Goal: Task Accomplishment & Management: Complete application form

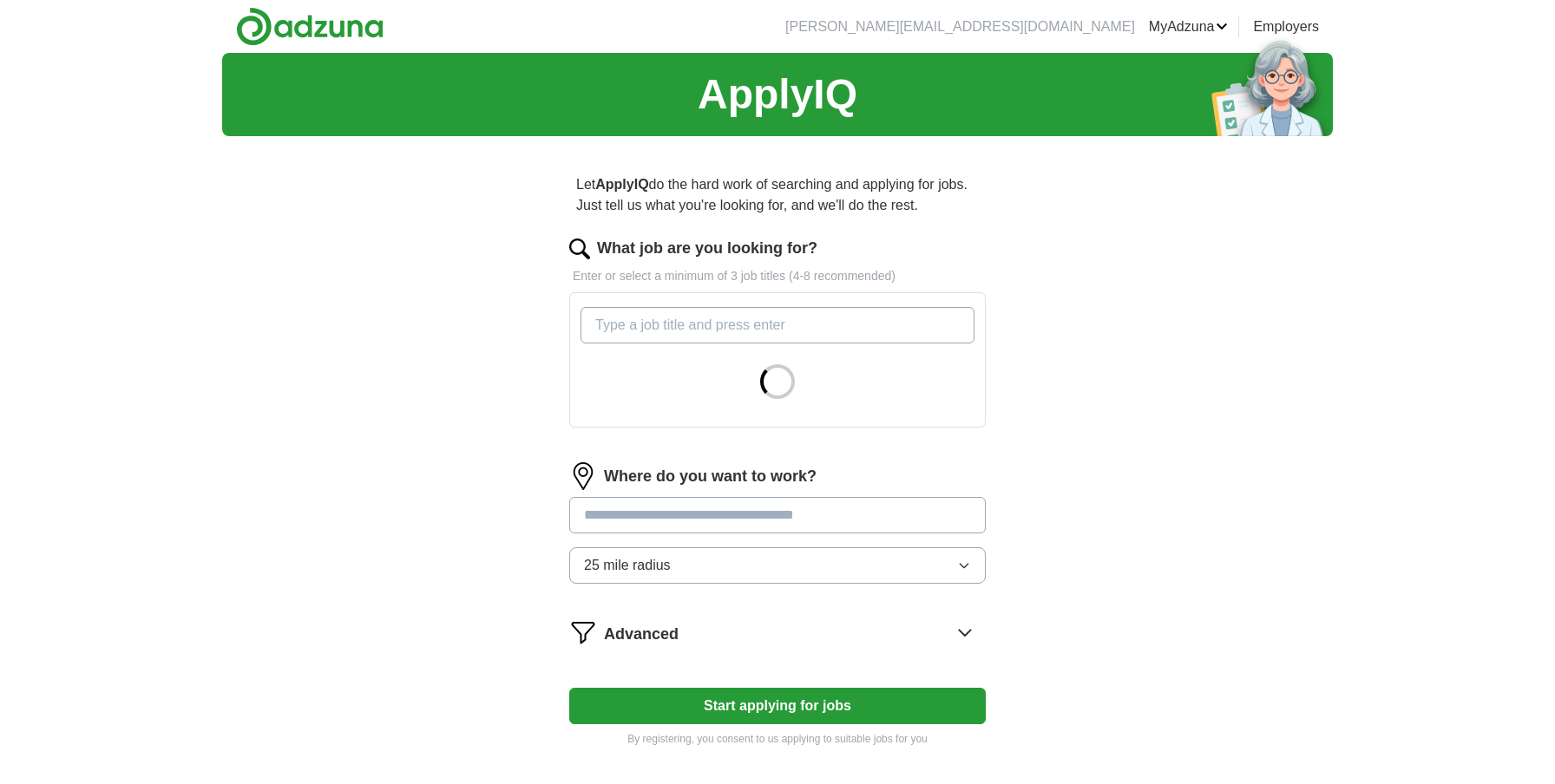
click at [810, 332] on input "What job are you looking for?" at bounding box center [777, 325] width 394 height 36
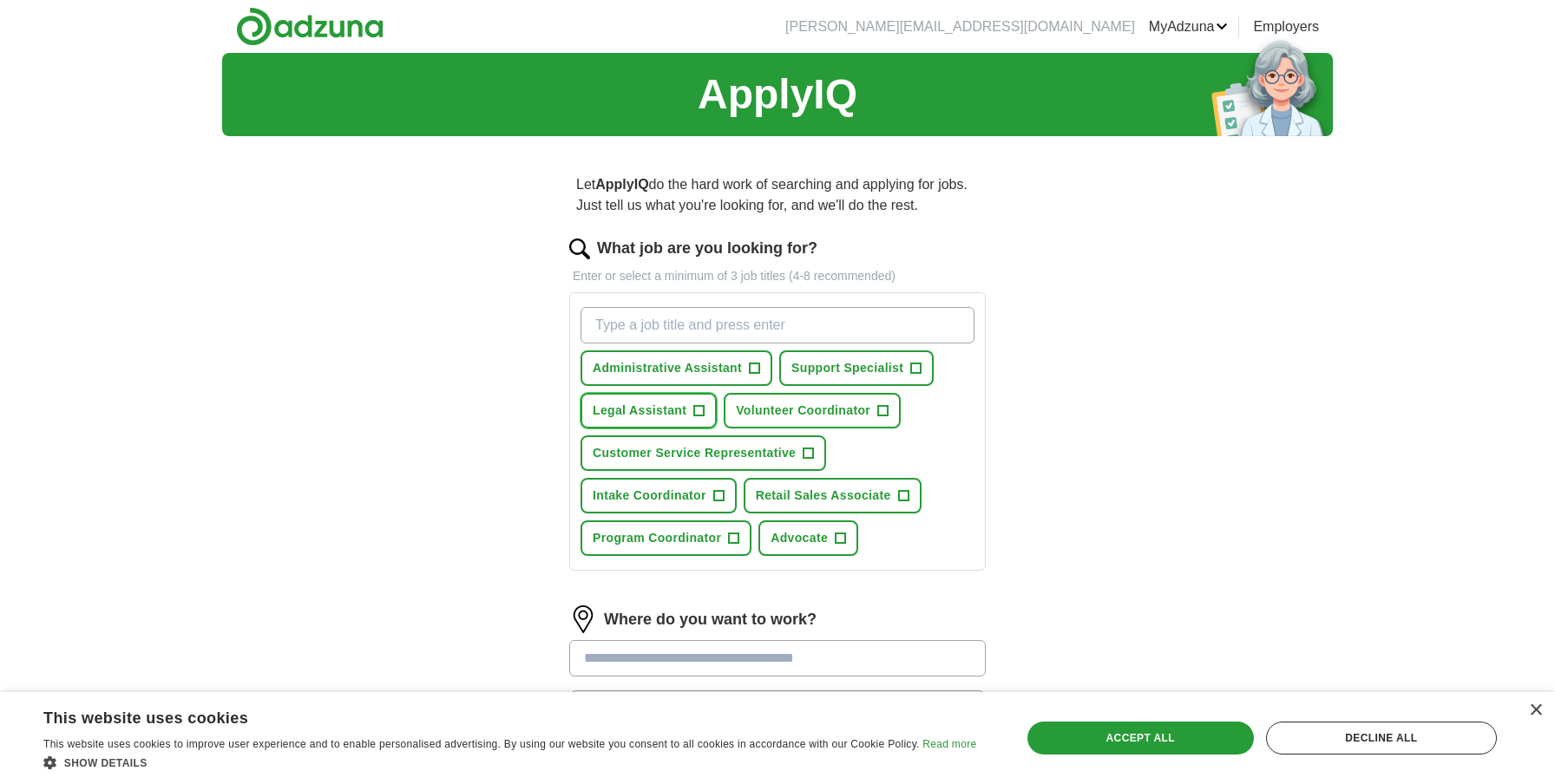
click at [699, 412] on span "+" at bounding box center [700, 411] width 11 height 14
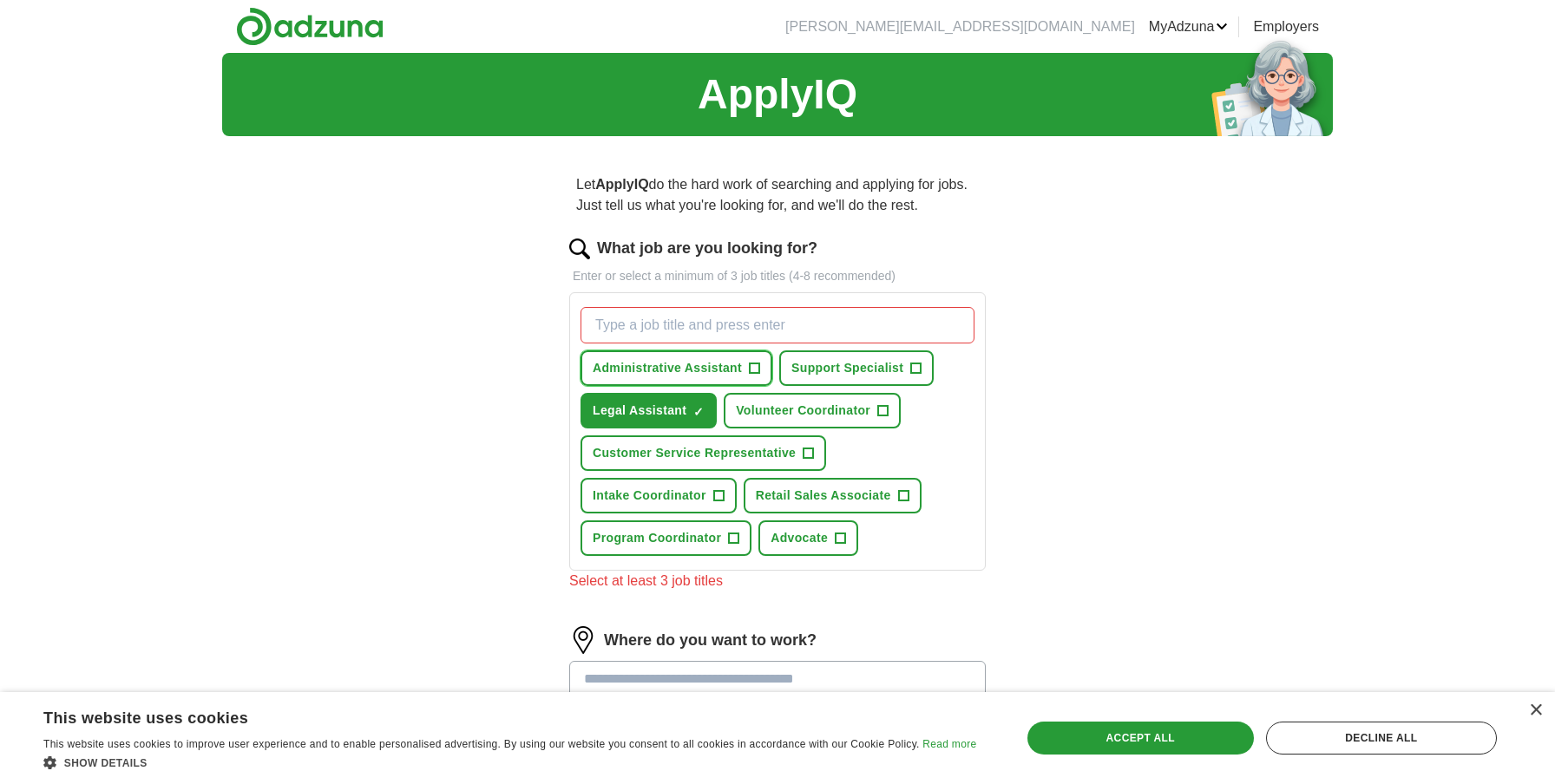
click at [746, 368] on button "Administrative Assistant +" at bounding box center [676, 369] width 191 height 35
click at [806, 455] on span "+" at bounding box center [809, 454] width 11 height 14
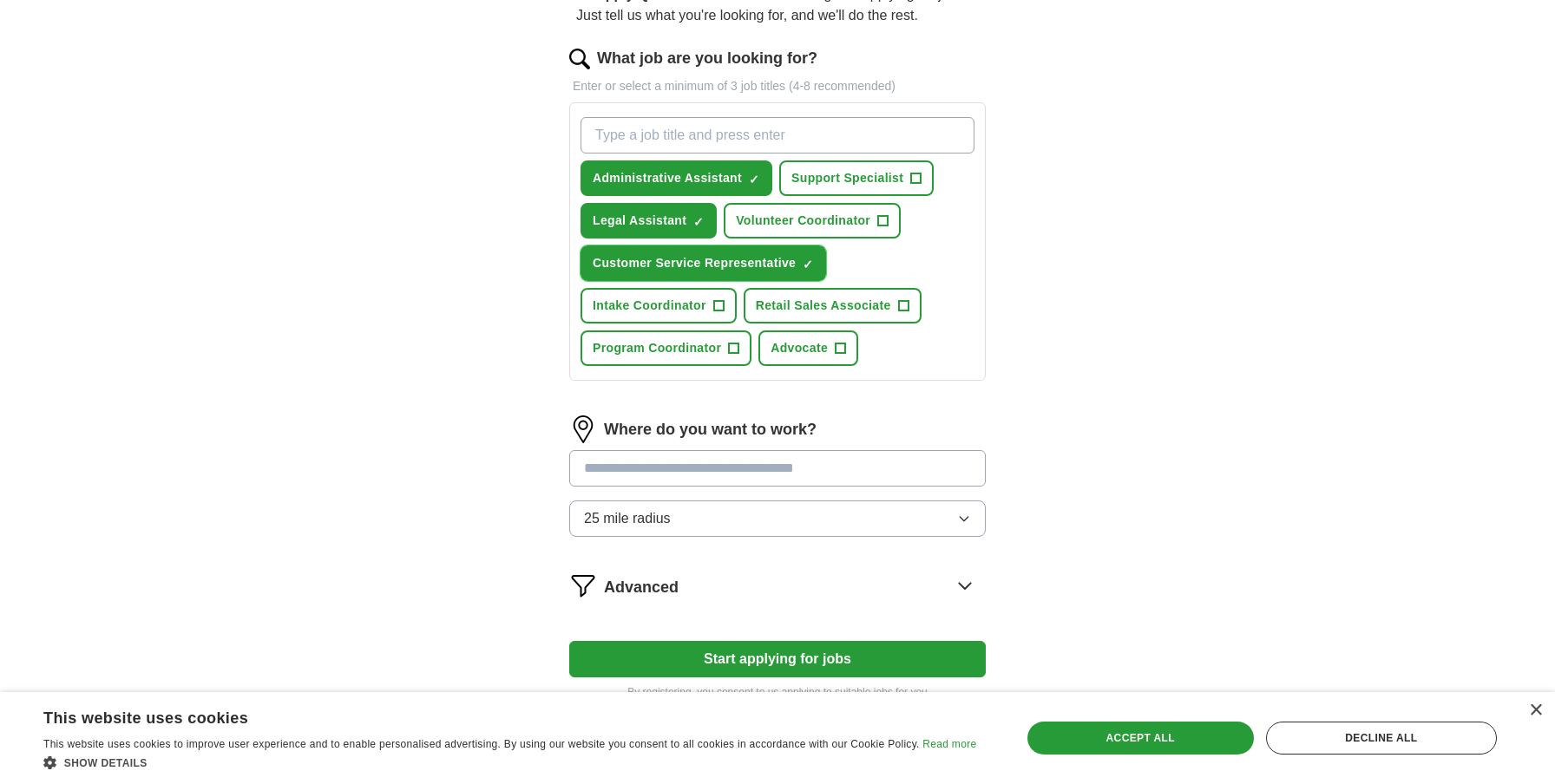
scroll to position [306, 0]
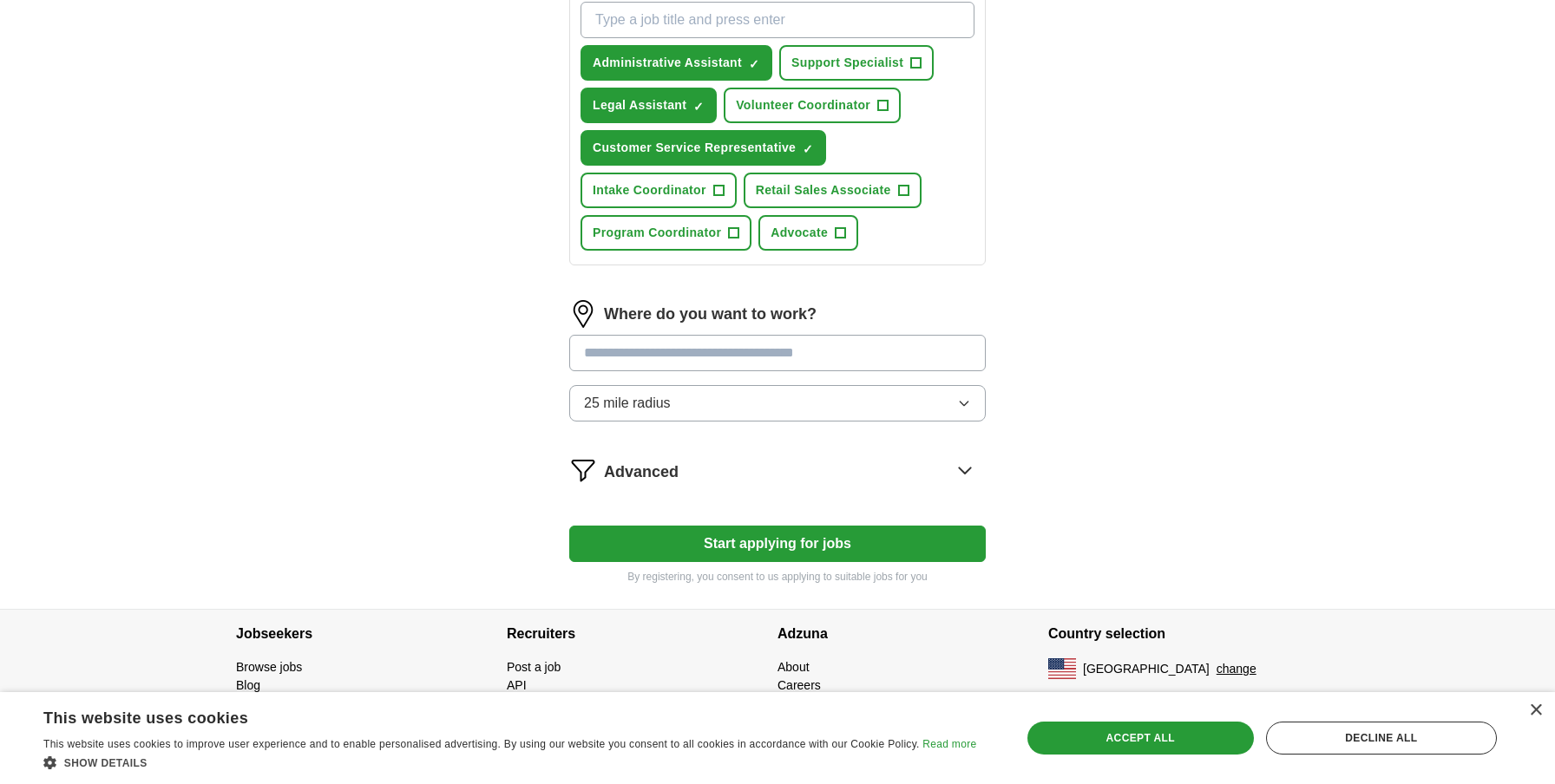
click at [841, 344] on input at bounding box center [777, 353] width 416 height 36
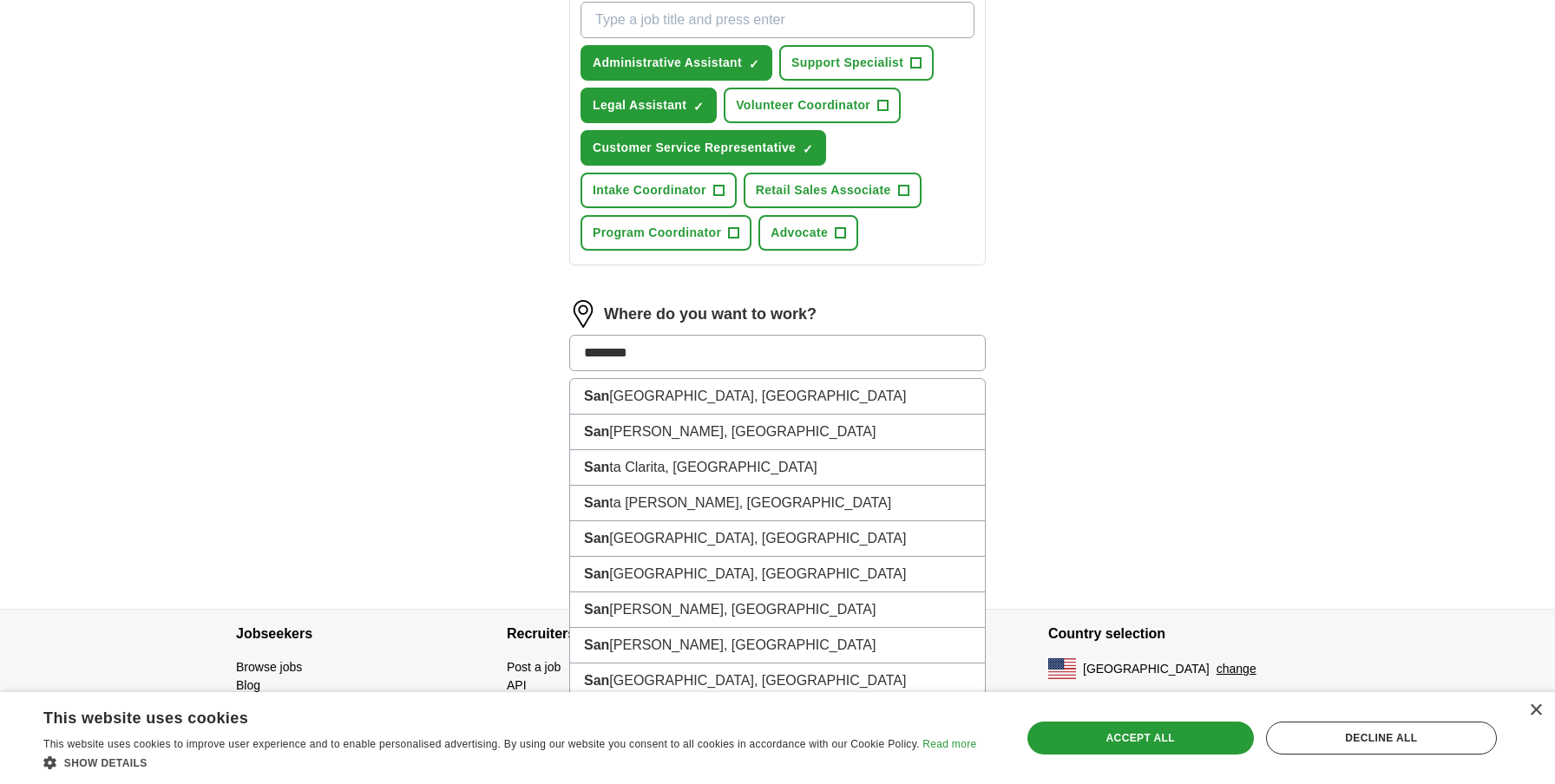
type input "*********"
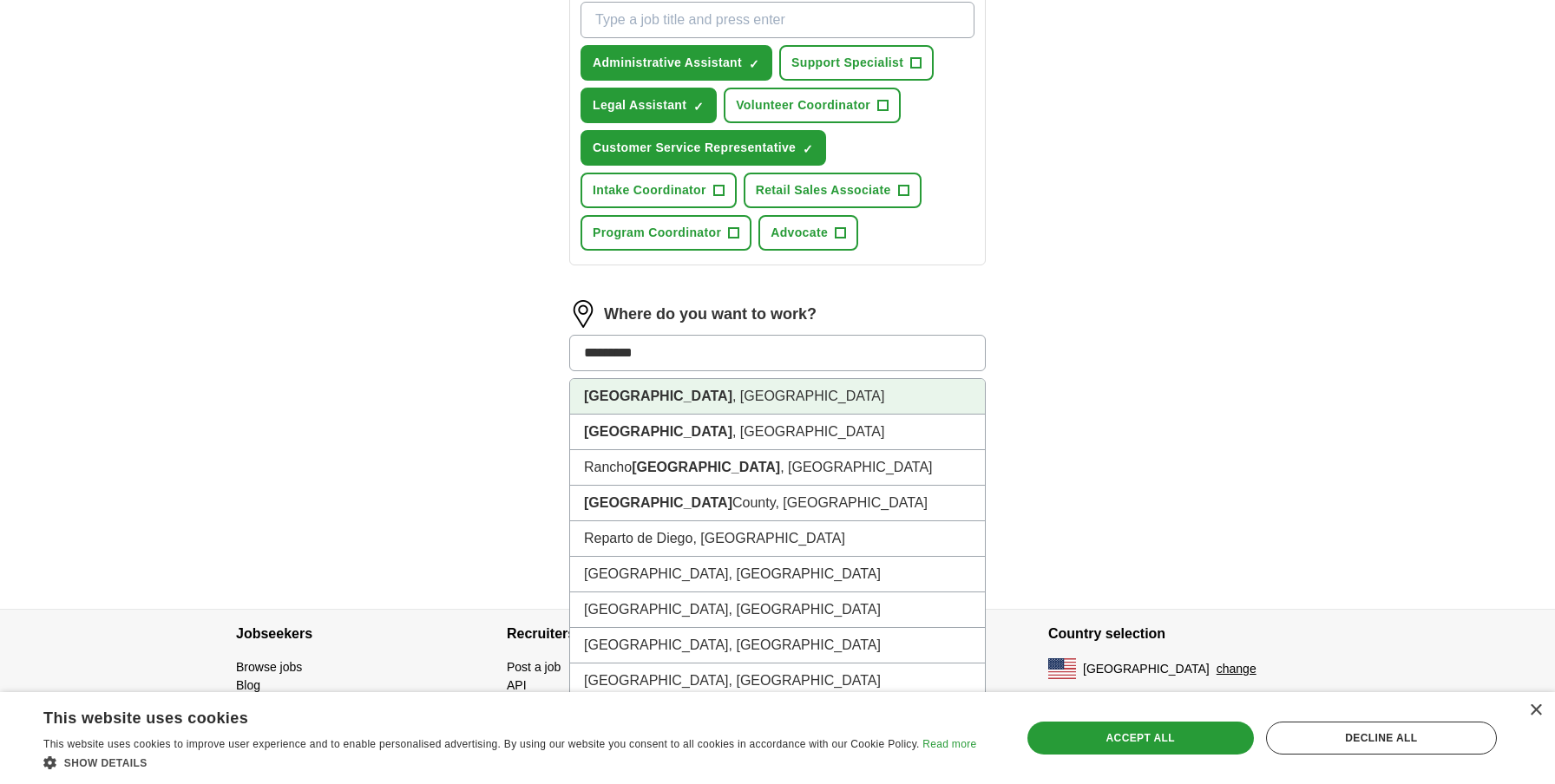
click at [786, 391] on li "[GEOGRAPHIC_DATA] , [GEOGRAPHIC_DATA]" at bounding box center [777, 397] width 415 height 35
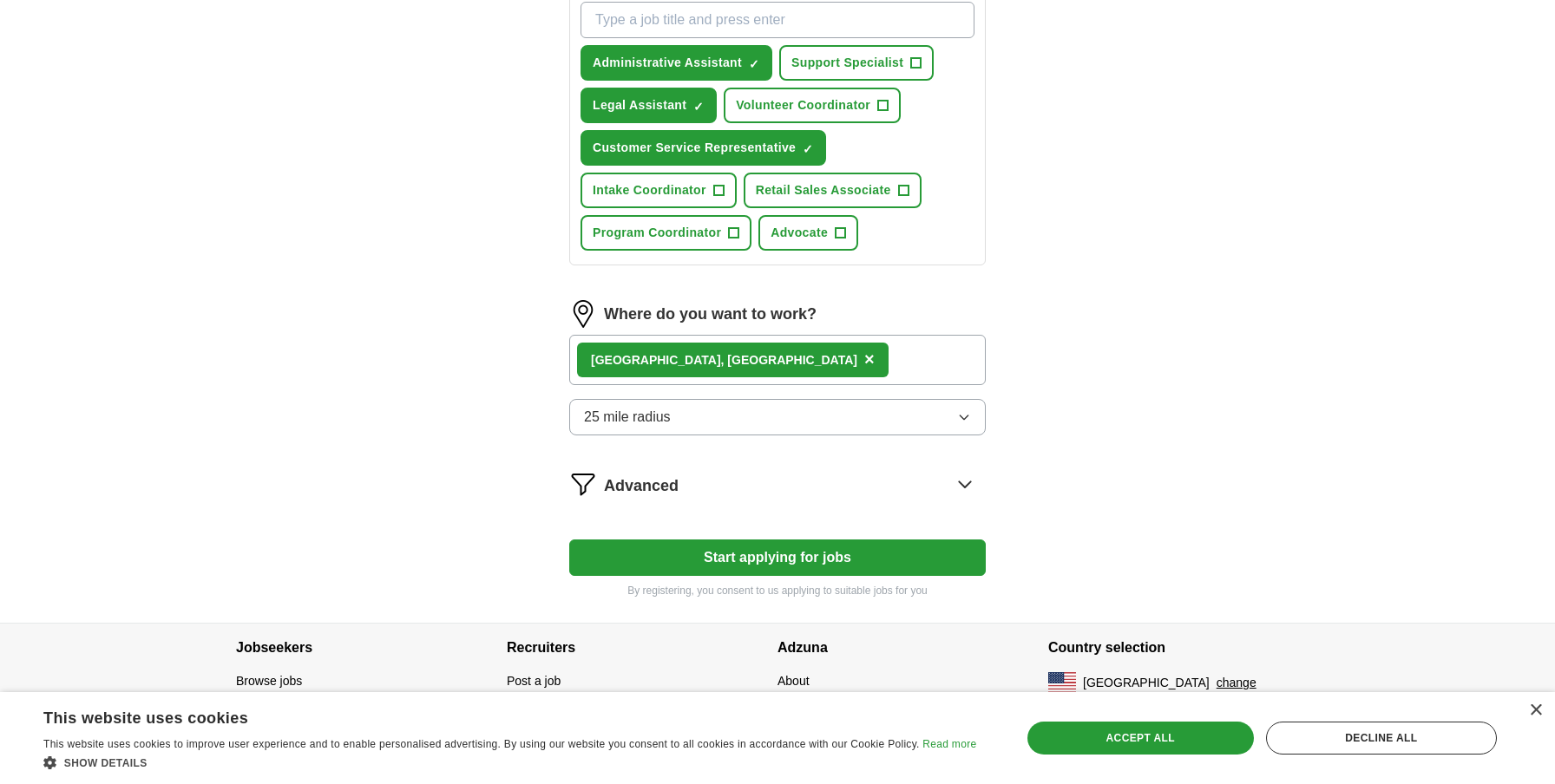
click at [727, 423] on button "25 mile radius" at bounding box center [777, 417] width 416 height 36
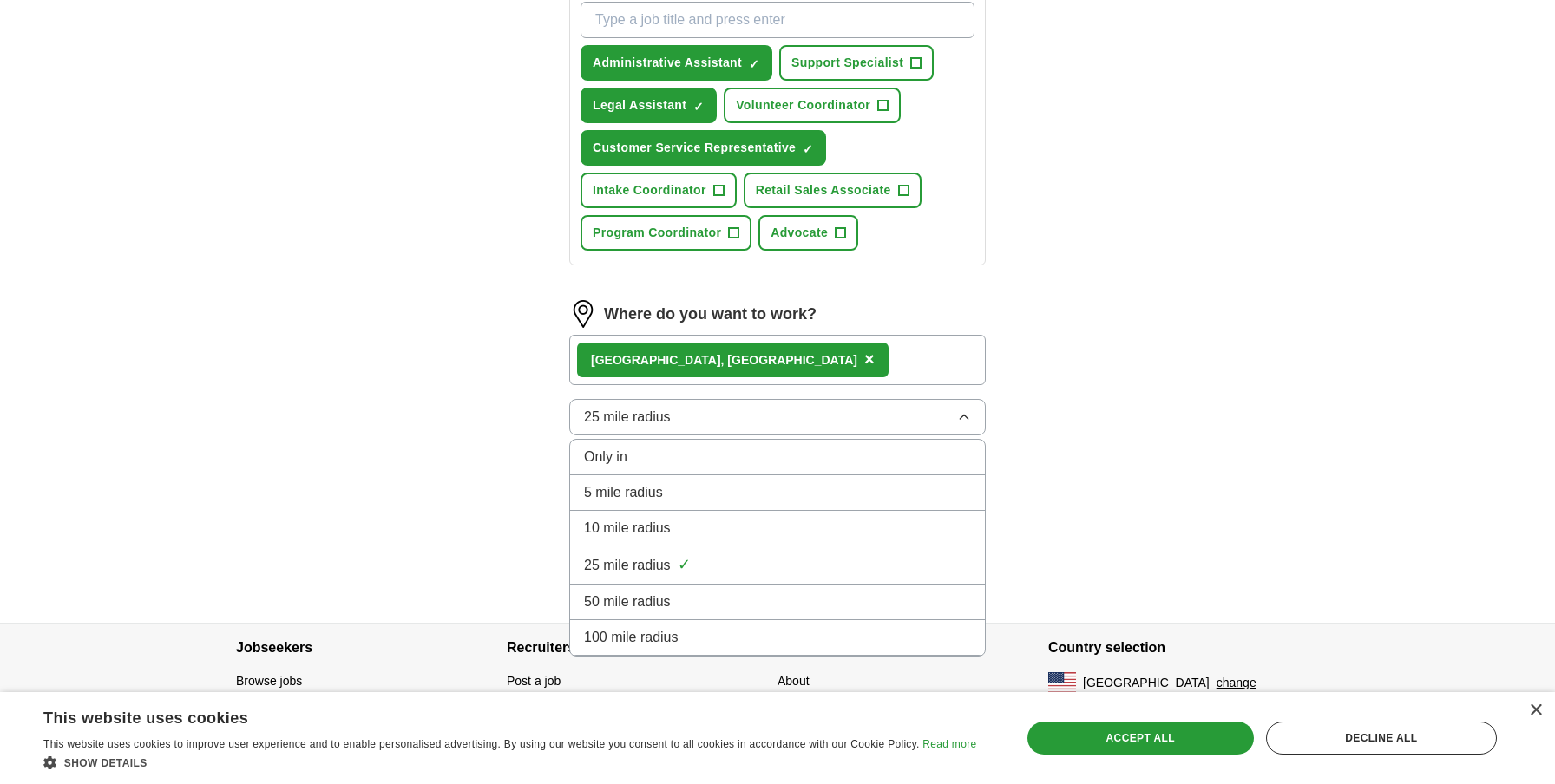
click at [704, 531] on div "10 mile radius" at bounding box center [777, 529] width 387 height 21
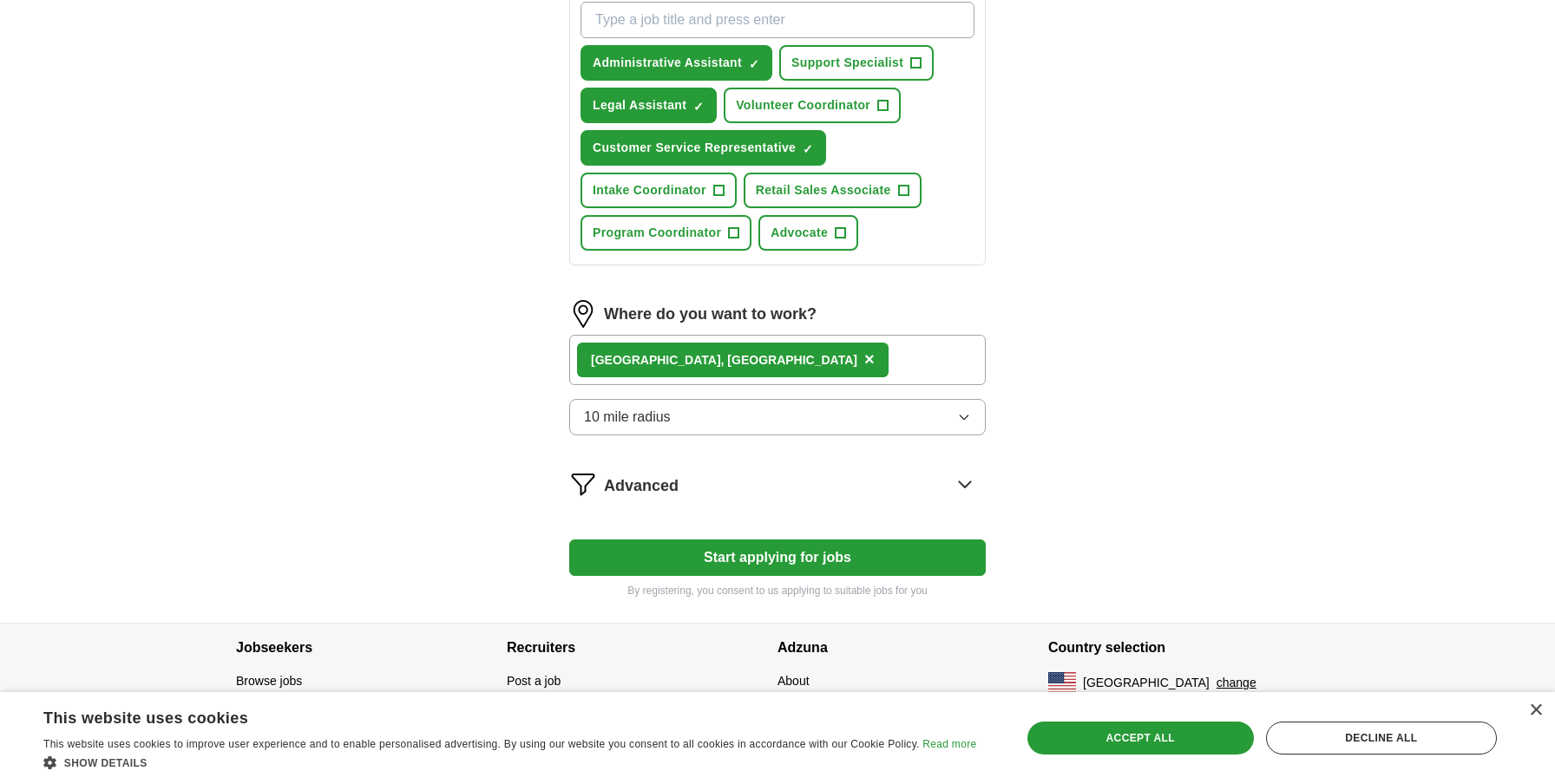
click at [1067, 458] on div "ApplyIQ Let ApplyIQ do the hard work of searching and applying for jobs. Just t…" at bounding box center [778, 185] width 1111 height 875
click at [727, 369] on div "[GEOGRAPHIC_DATA] , [GEOGRAPHIC_DATA] ×" at bounding box center [777, 360] width 416 height 50
click at [864, 359] on span "×" at bounding box center [869, 360] width 11 height 19
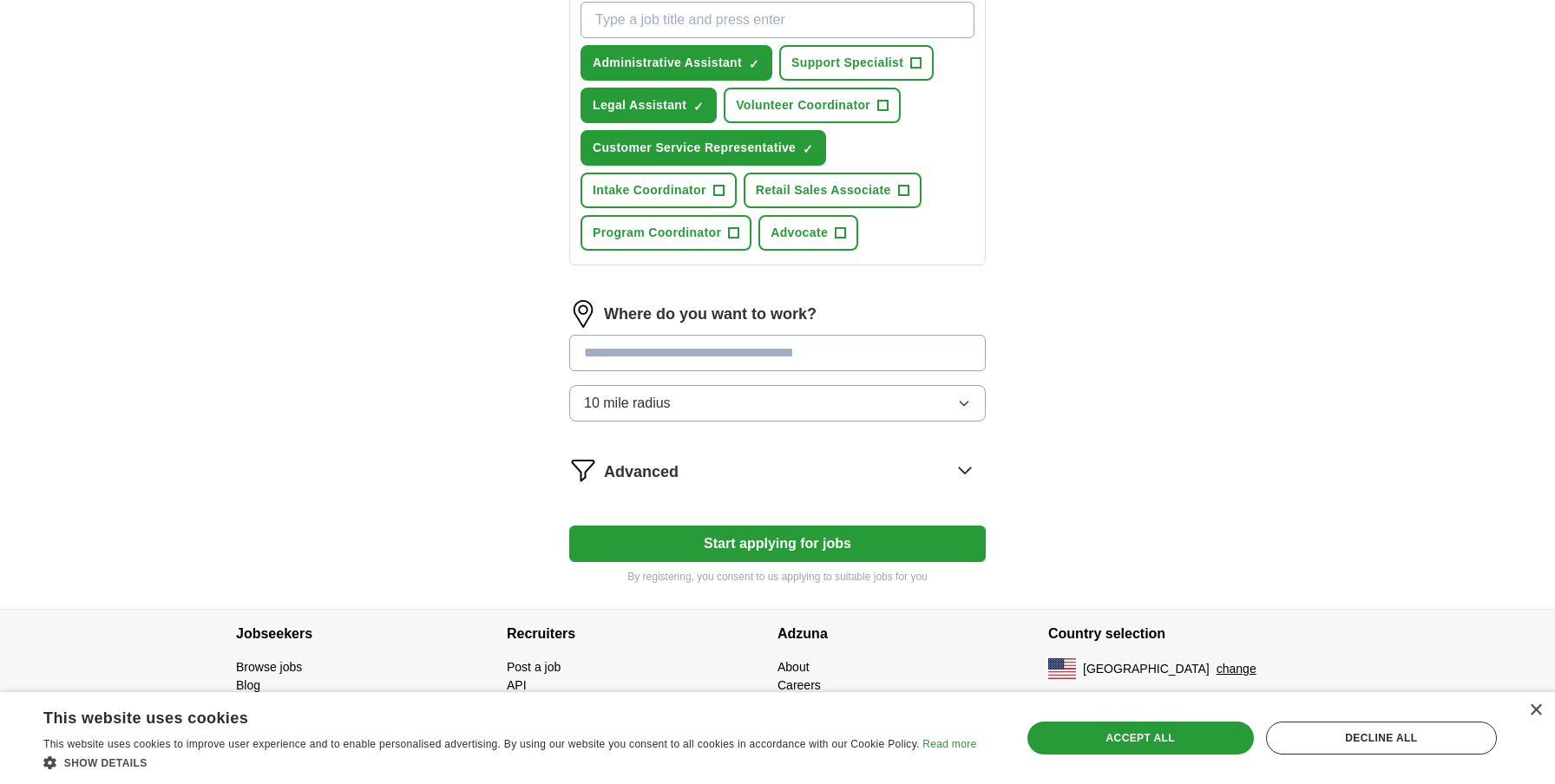
click at [690, 358] on input at bounding box center [777, 353] width 416 height 36
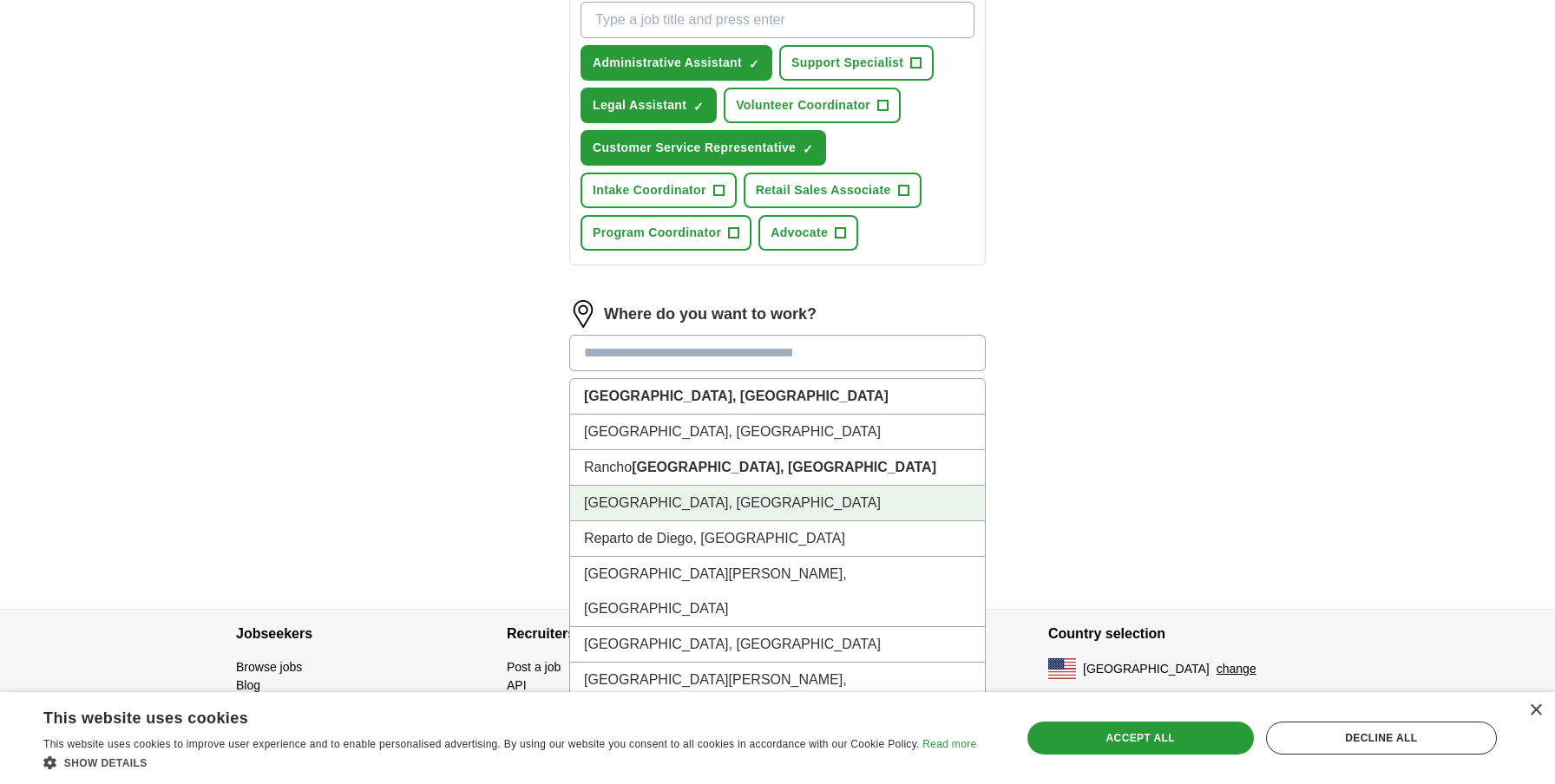
click at [690, 501] on li "[GEOGRAPHIC_DATA], [GEOGRAPHIC_DATA]" at bounding box center [777, 503] width 415 height 35
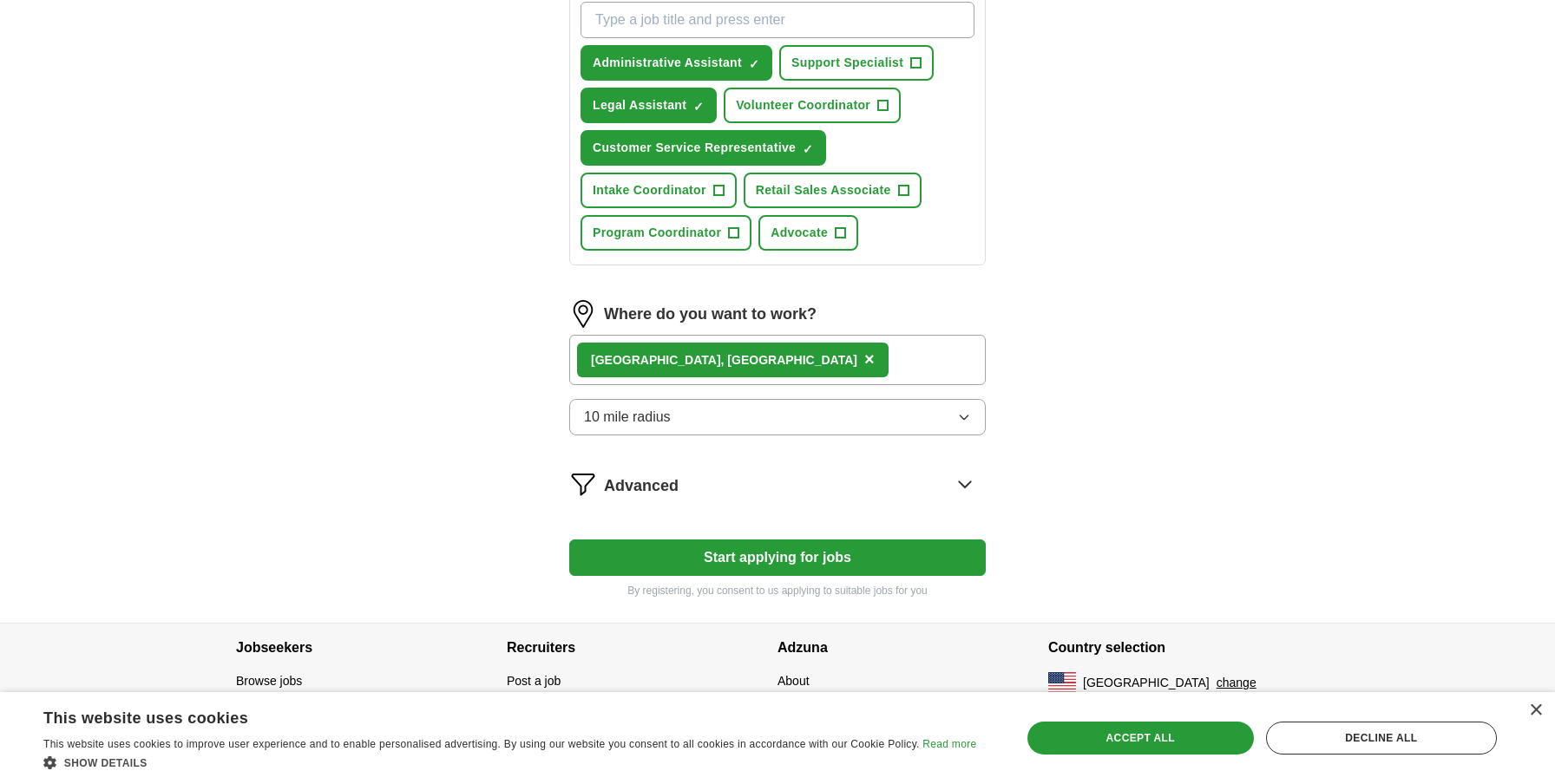
click at [1116, 453] on div "ApplyIQ Let ApplyIQ do the hard work of searching and applying for jobs. Just t…" at bounding box center [778, 185] width 1111 height 875
click at [823, 559] on button "Start applying for jobs" at bounding box center [777, 557] width 416 height 36
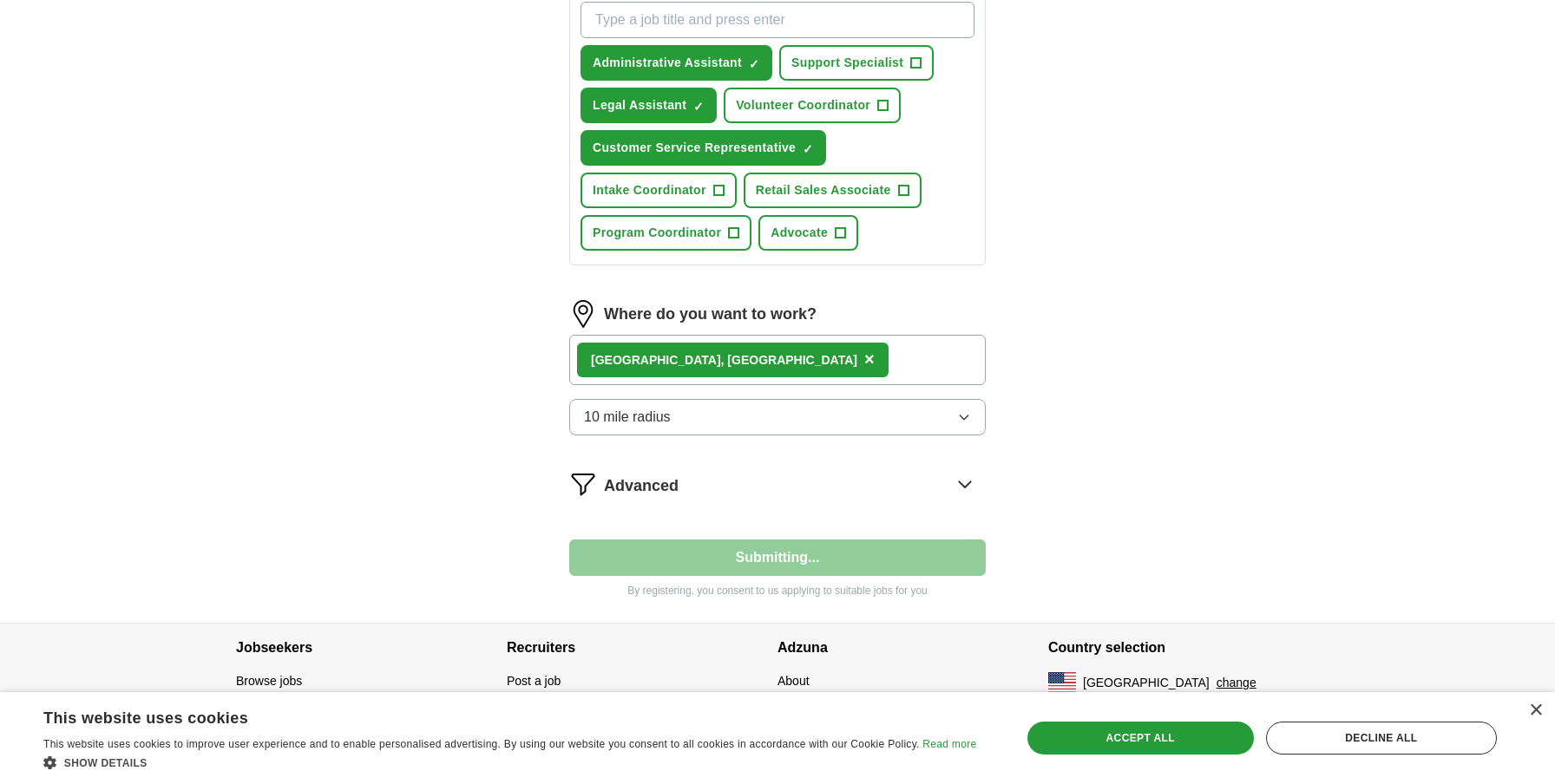
select select "**"
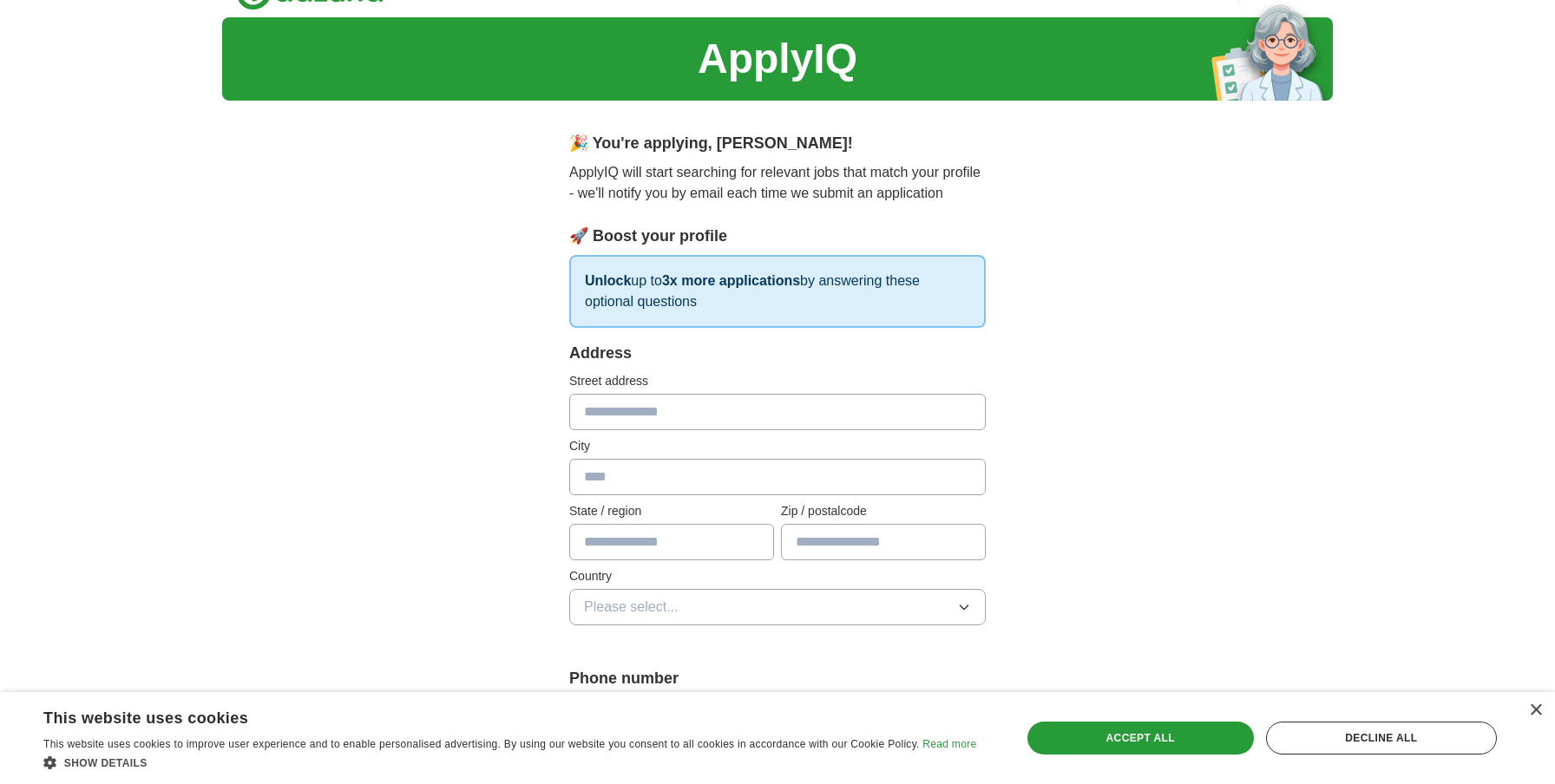
scroll to position [0, 0]
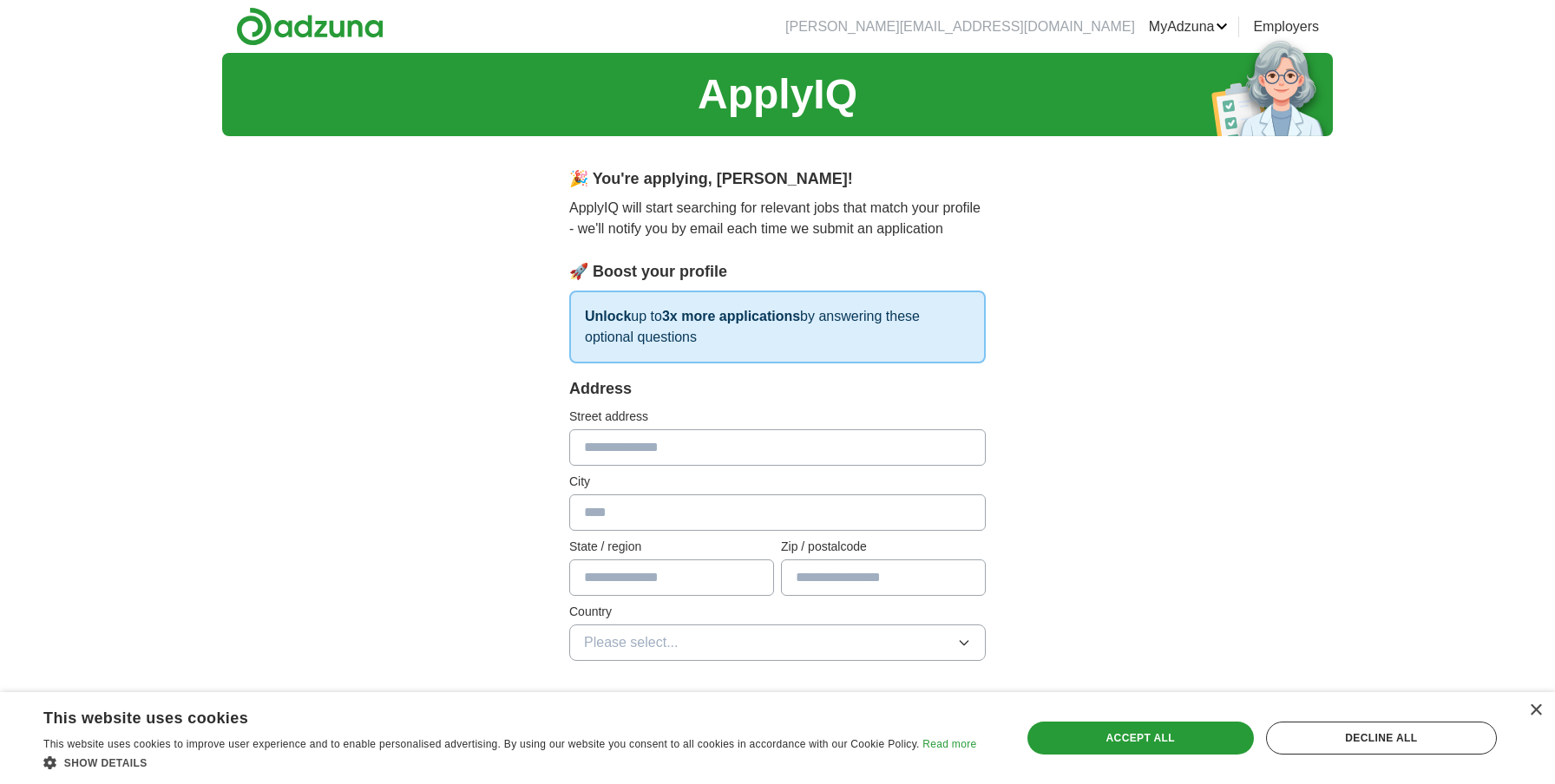
click at [799, 453] on input "text" at bounding box center [777, 447] width 416 height 36
type input "**********"
type input "**"
type input "*****"
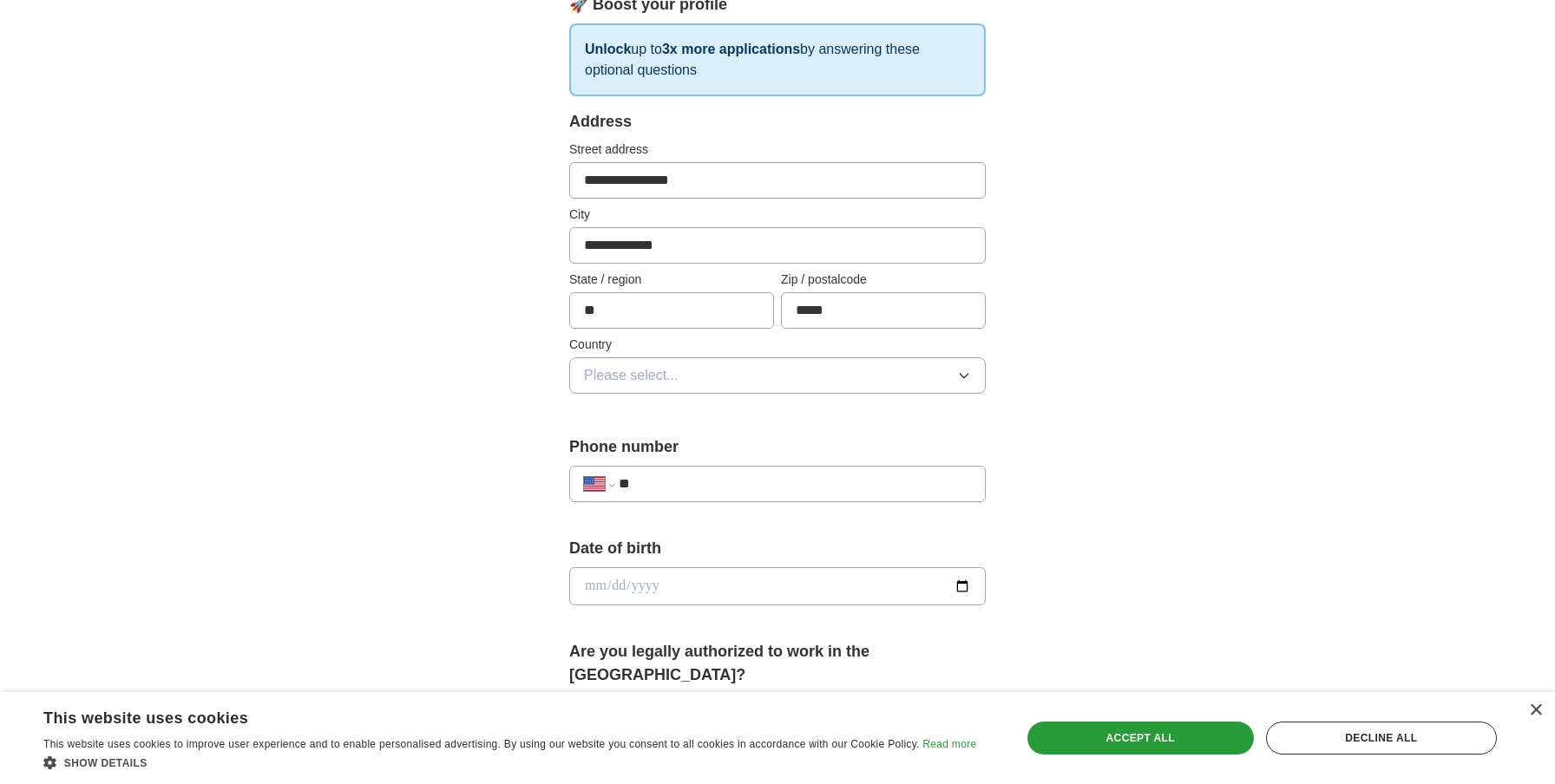
scroll to position [268, 0]
click at [737, 386] on button "Please select..." at bounding box center [777, 375] width 416 height 36
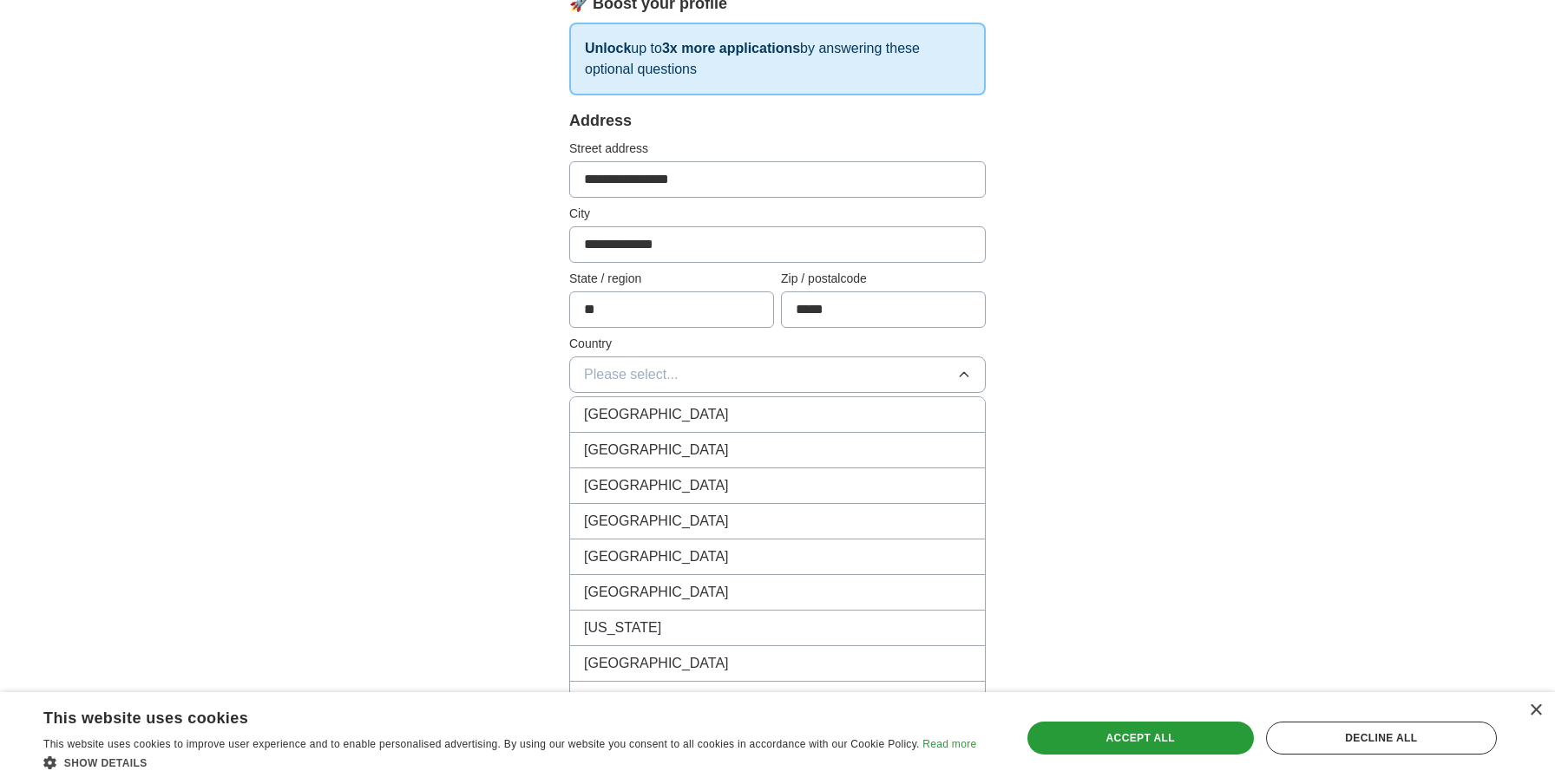
click at [708, 447] on div "[GEOGRAPHIC_DATA]" at bounding box center [777, 451] width 387 height 21
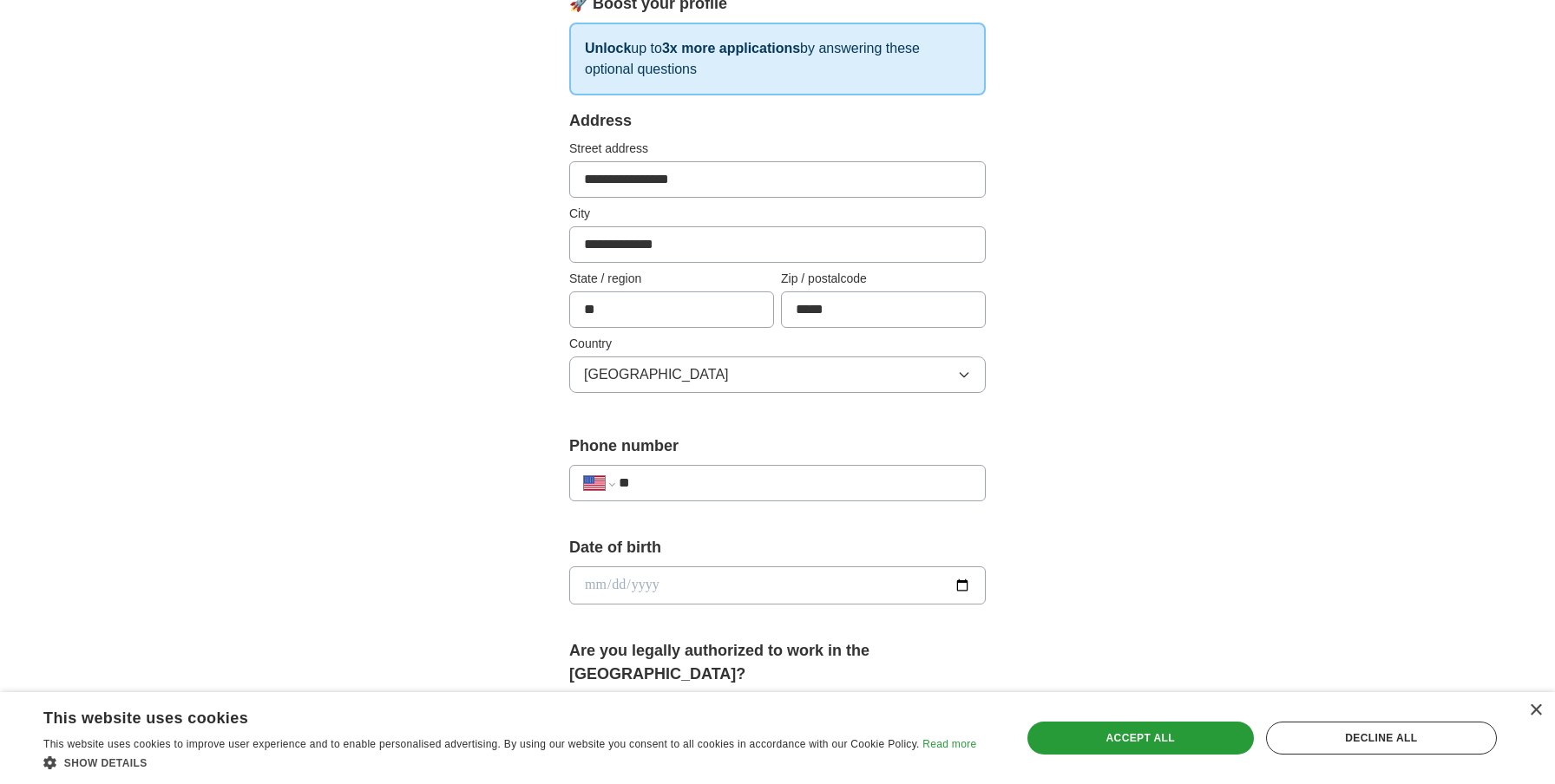
click at [711, 487] on input "**" at bounding box center [795, 484] width 353 height 21
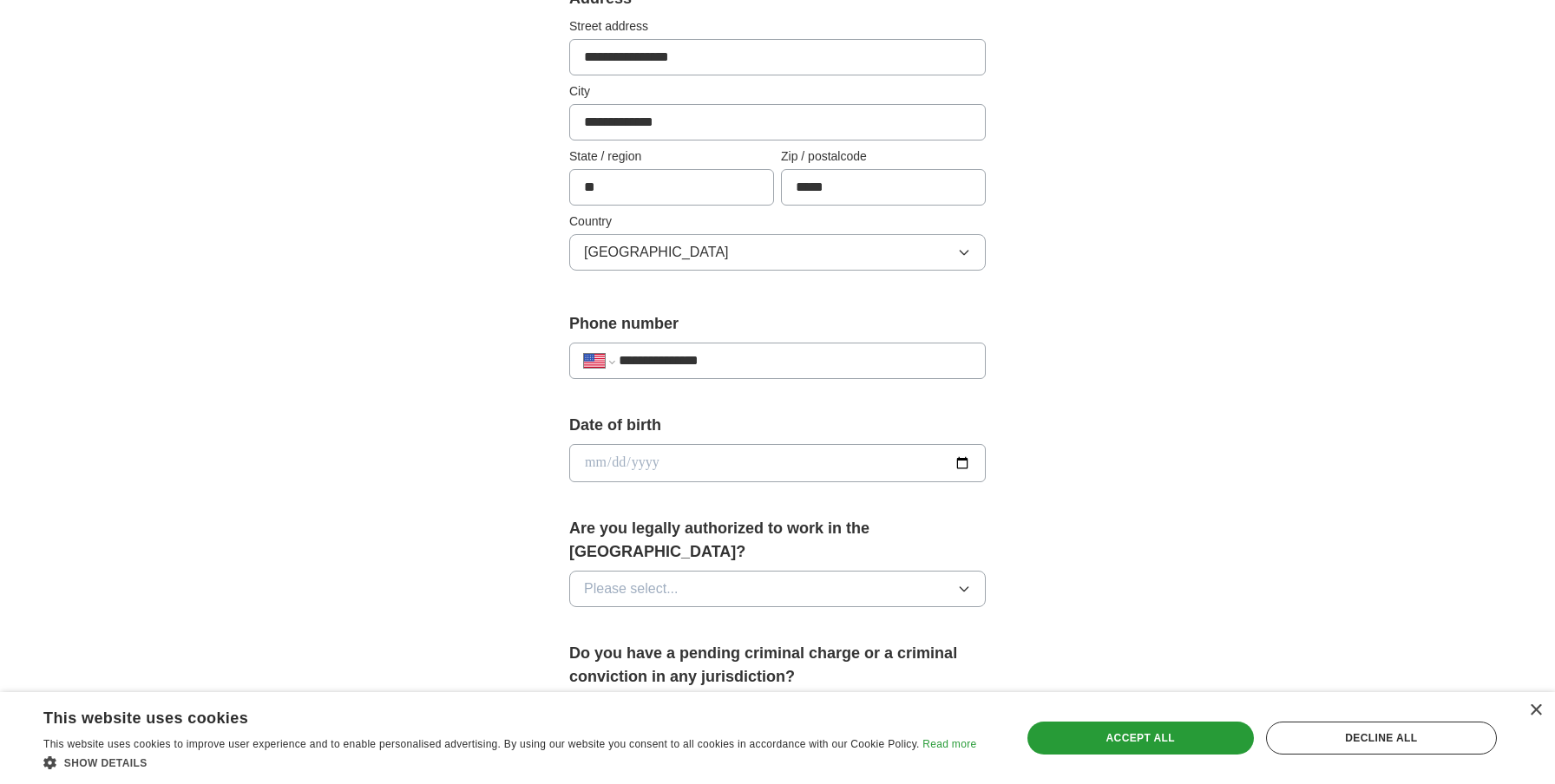
scroll to position [394, 0]
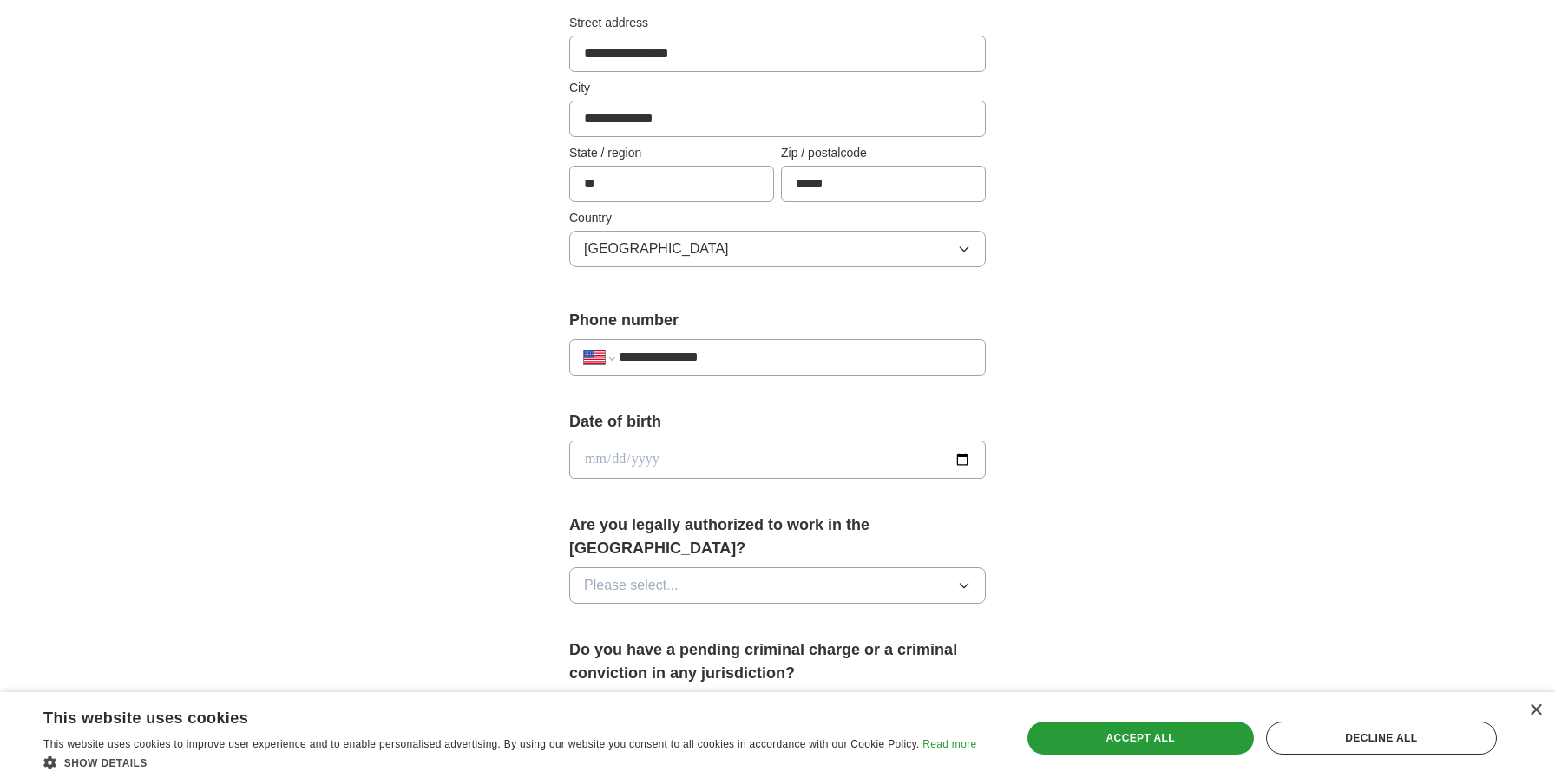
type input "**********"
click at [698, 452] on input "date" at bounding box center [777, 460] width 416 height 38
click at [696, 460] on input "date" at bounding box center [777, 460] width 416 height 38
type input "**********"
click at [687, 496] on form "**********" at bounding box center [777, 602] width 416 height 1238
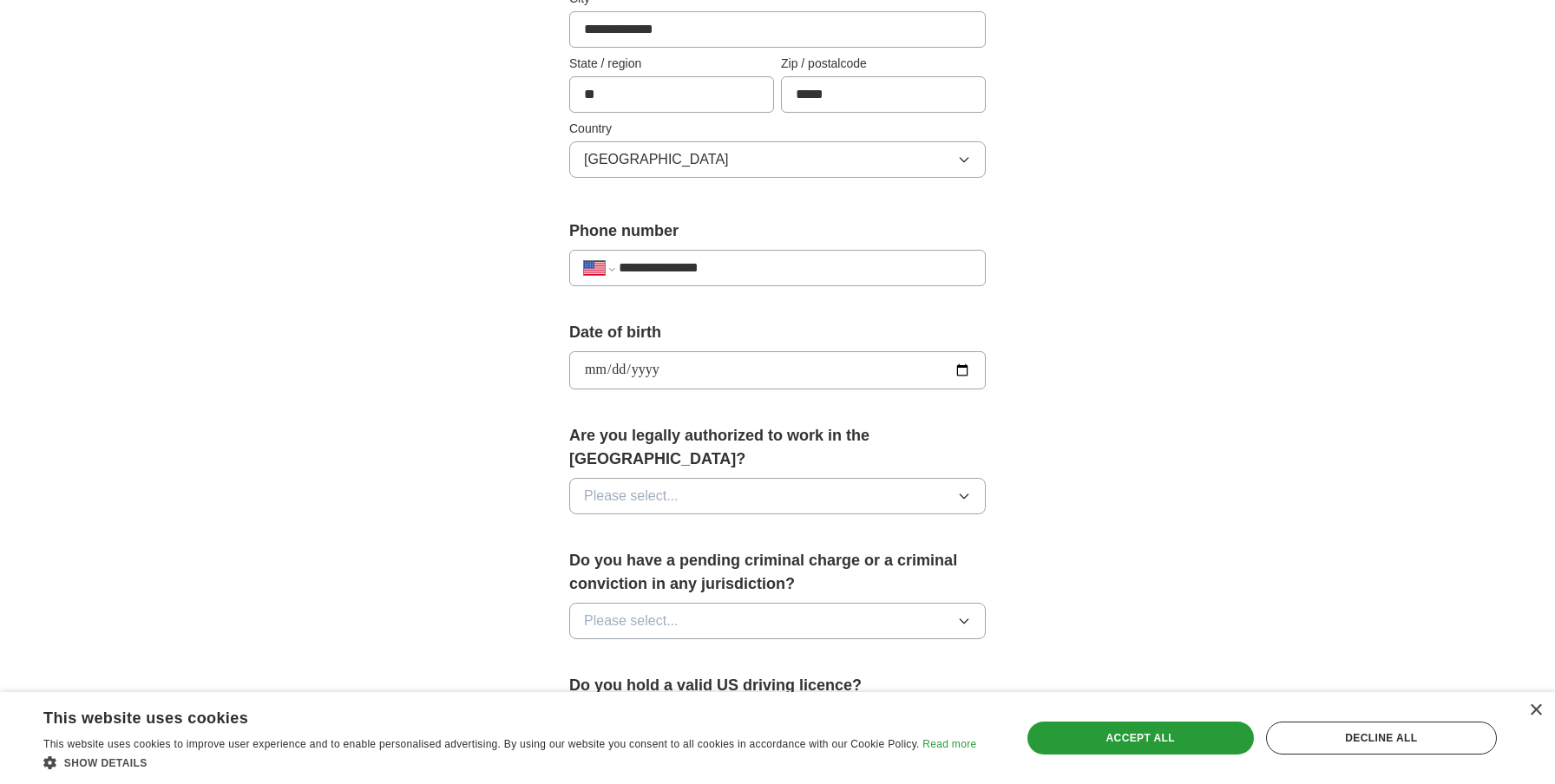
scroll to position [486, 0]
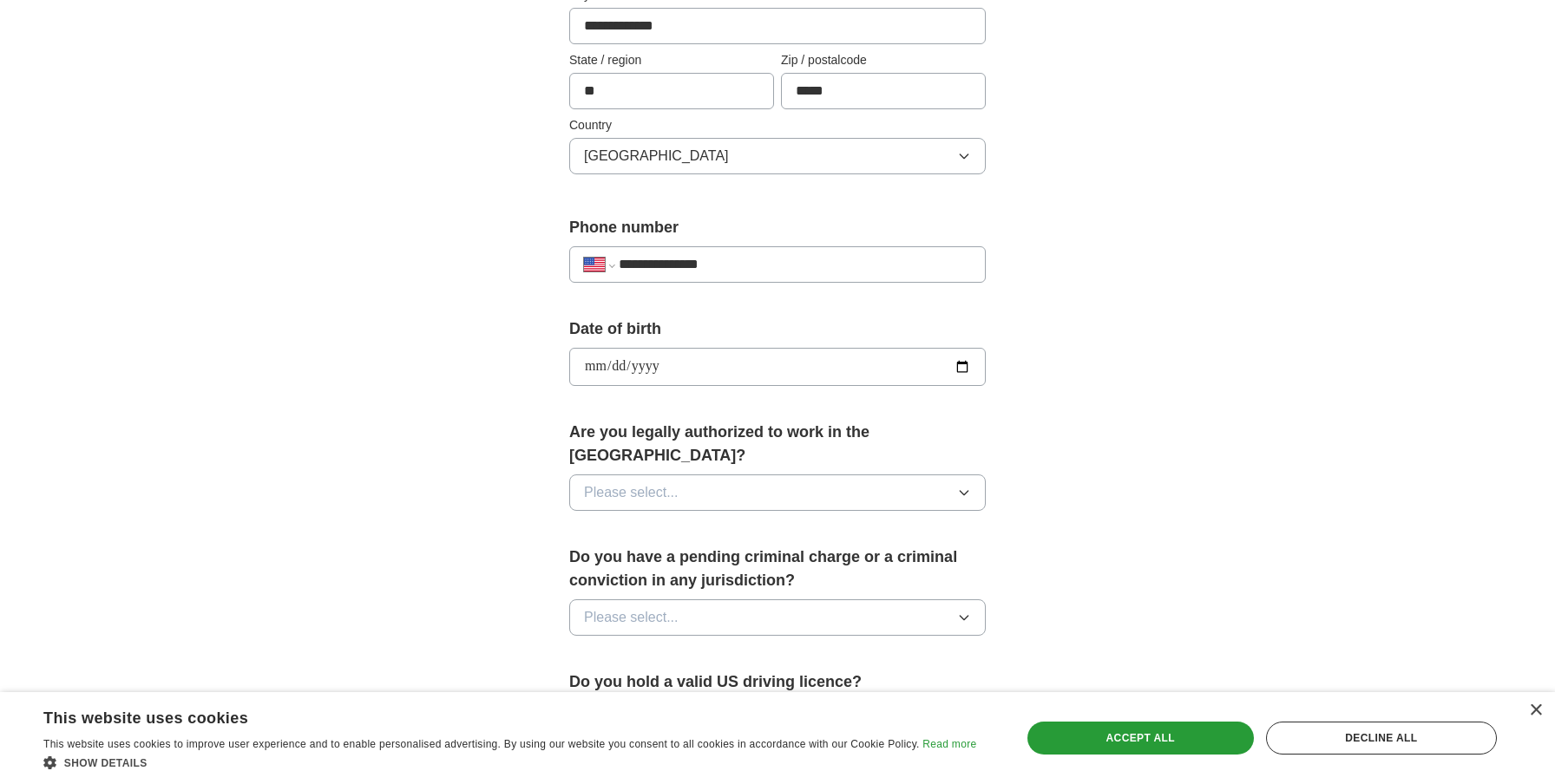
click at [688, 475] on button "Please select..." at bounding box center [777, 493] width 416 height 36
click at [680, 523] on div "Yes" at bounding box center [777, 533] width 387 height 21
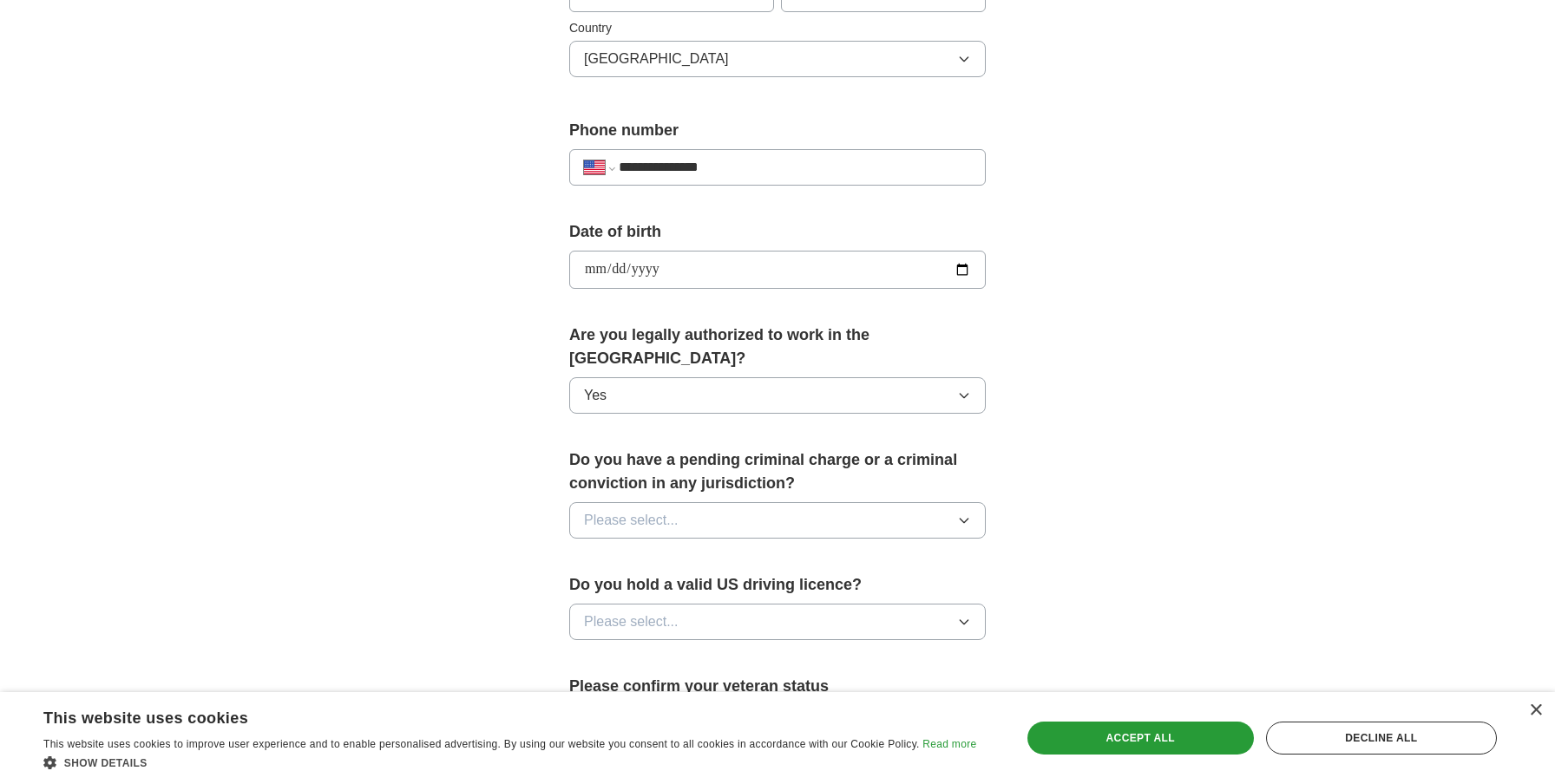
scroll to position [655, 0]
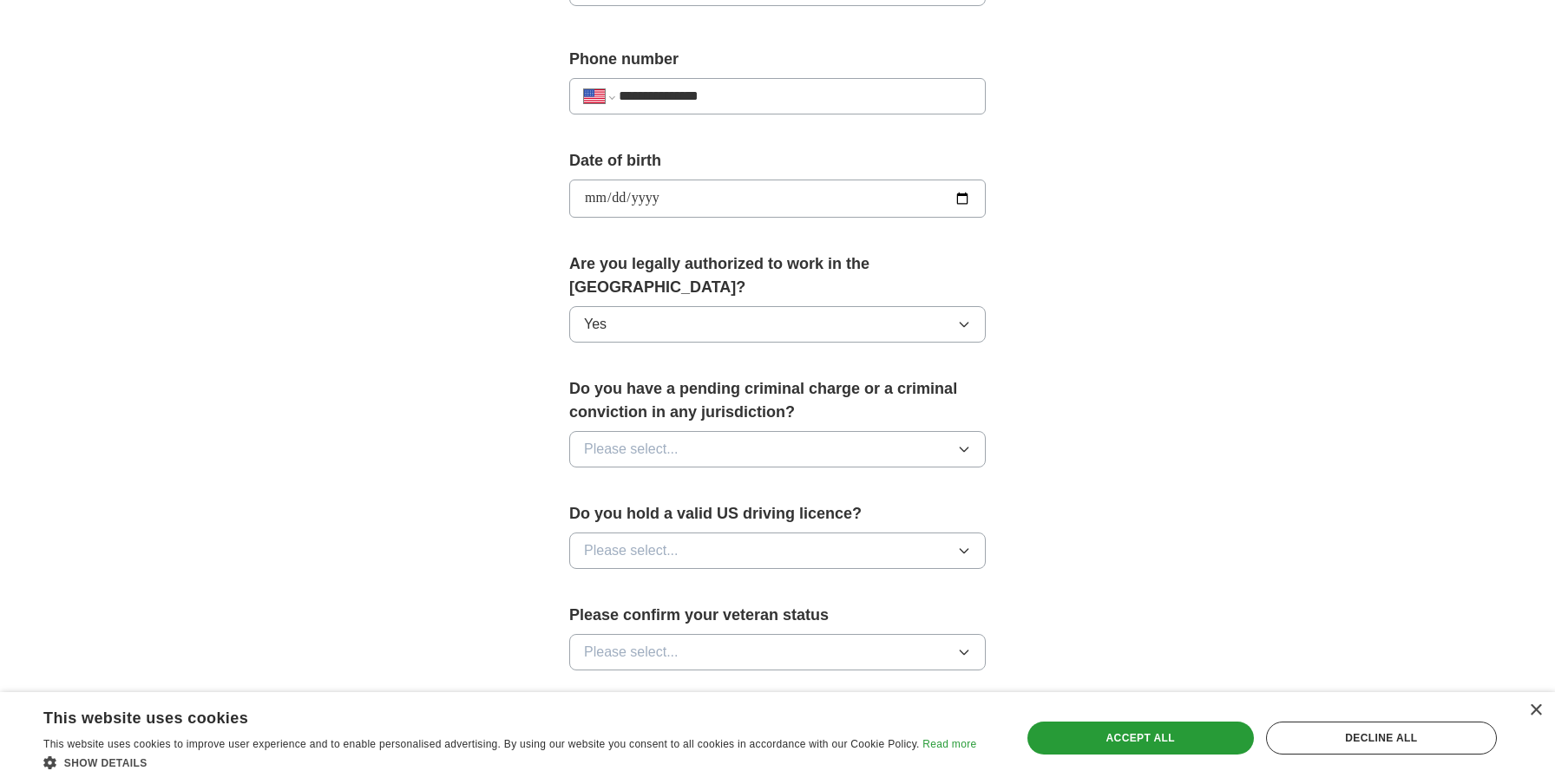
click at [704, 431] on button "Please select..." at bounding box center [777, 449] width 416 height 36
click at [683, 515] on div "No" at bounding box center [777, 525] width 387 height 21
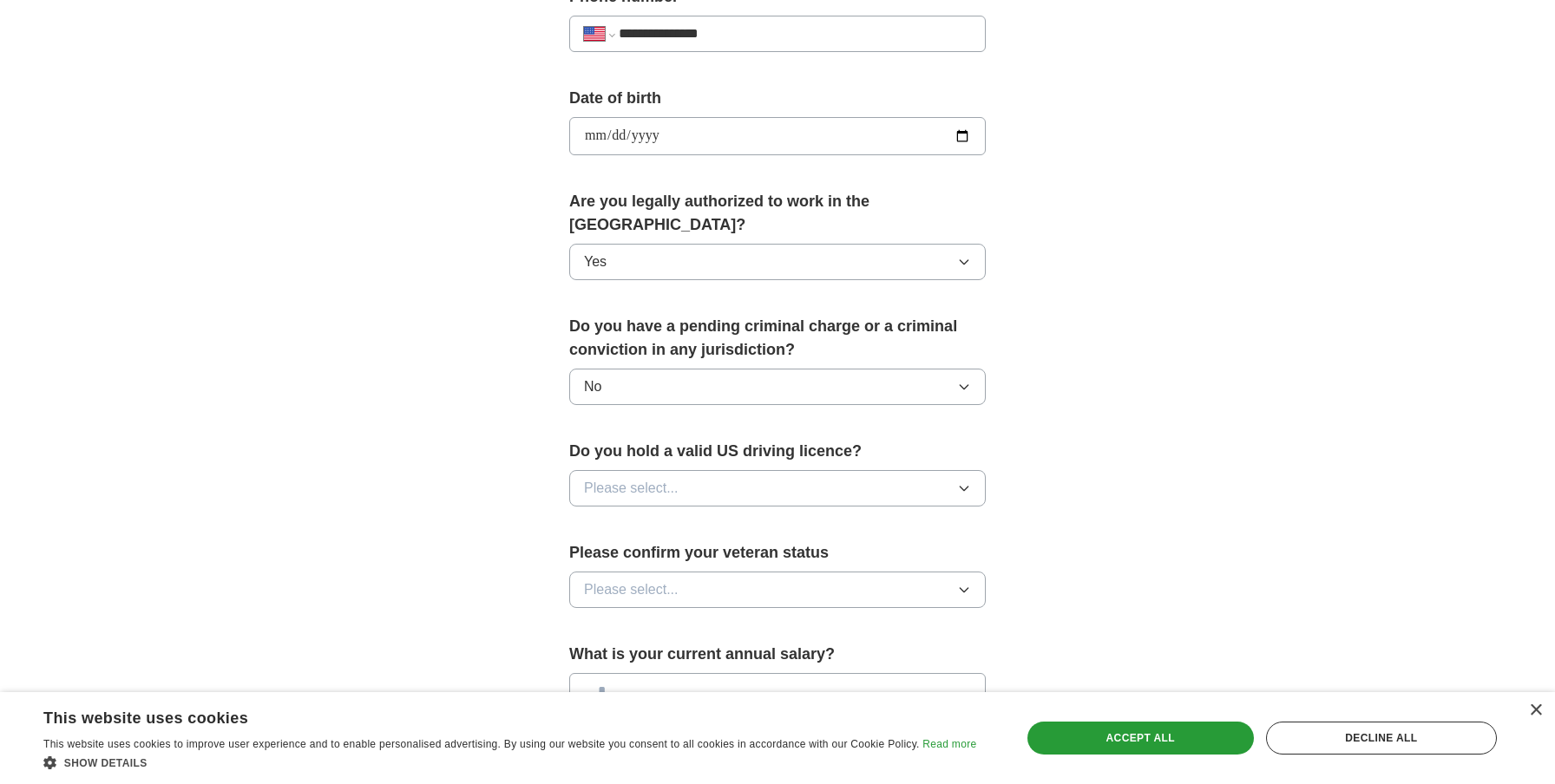
scroll to position [745, 0]
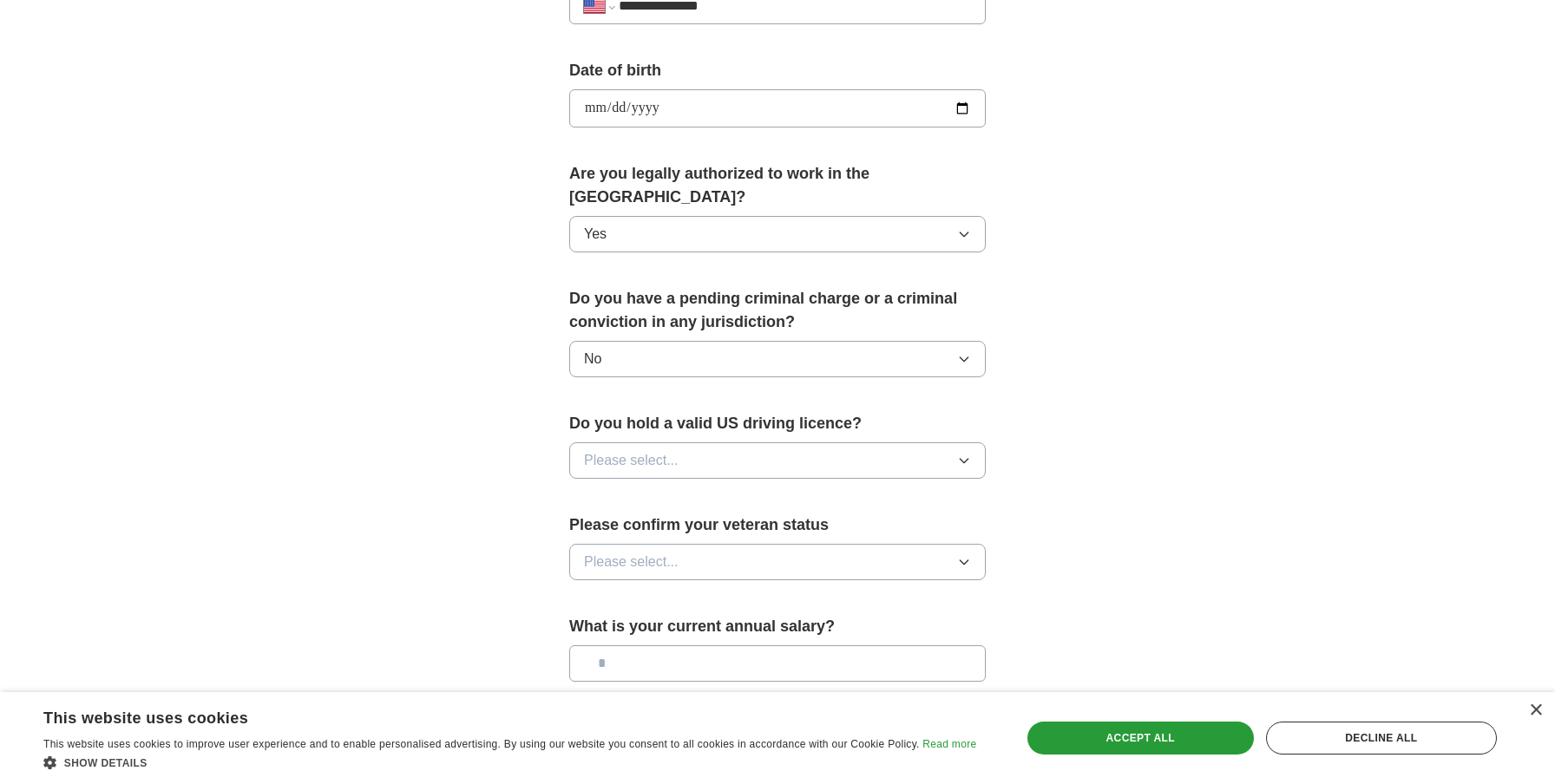
click at [696, 446] on button "Please select..." at bounding box center [777, 460] width 416 height 36
click at [681, 490] on div "Yes" at bounding box center [777, 501] width 387 height 21
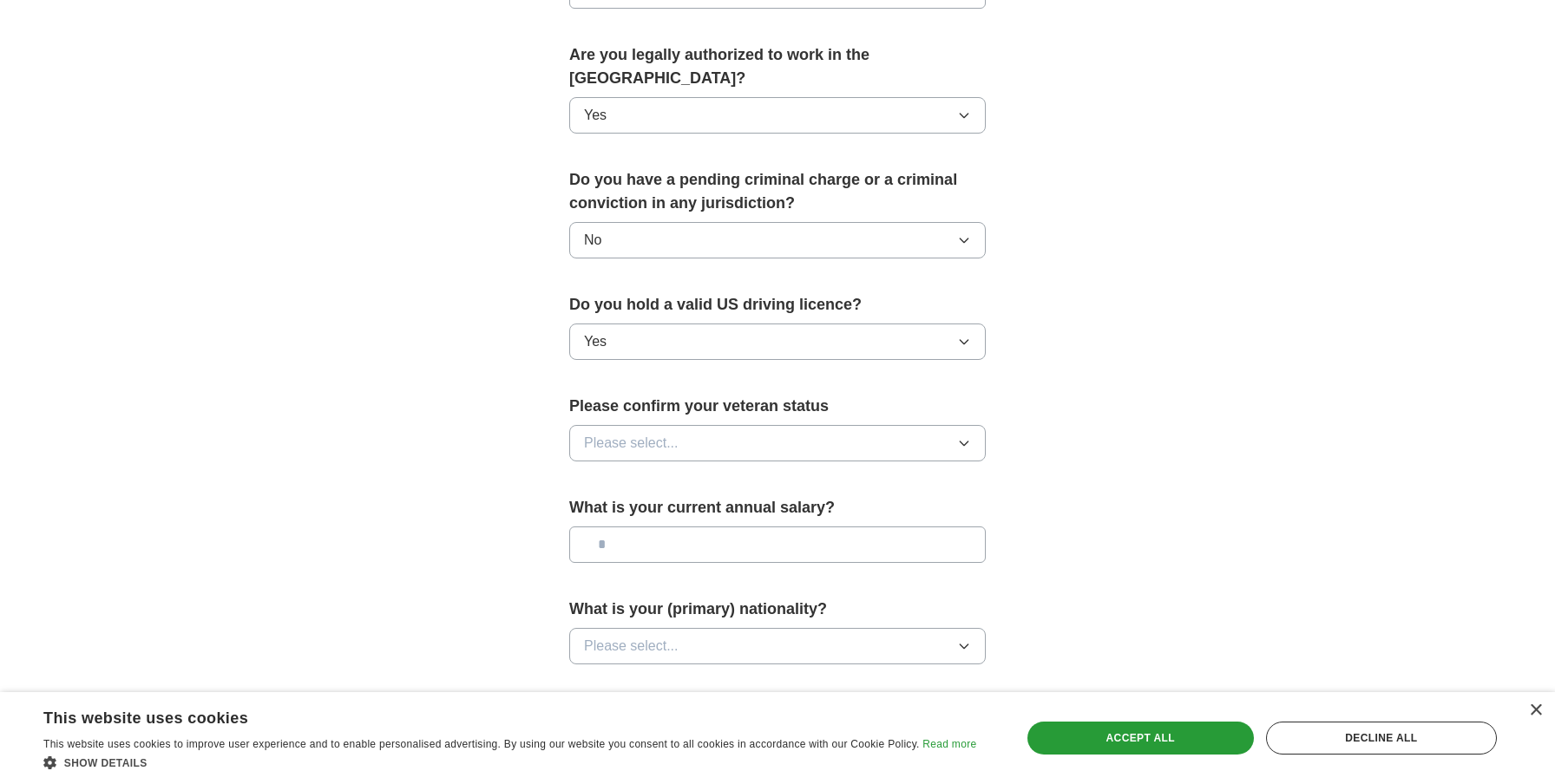
scroll to position [892, 0]
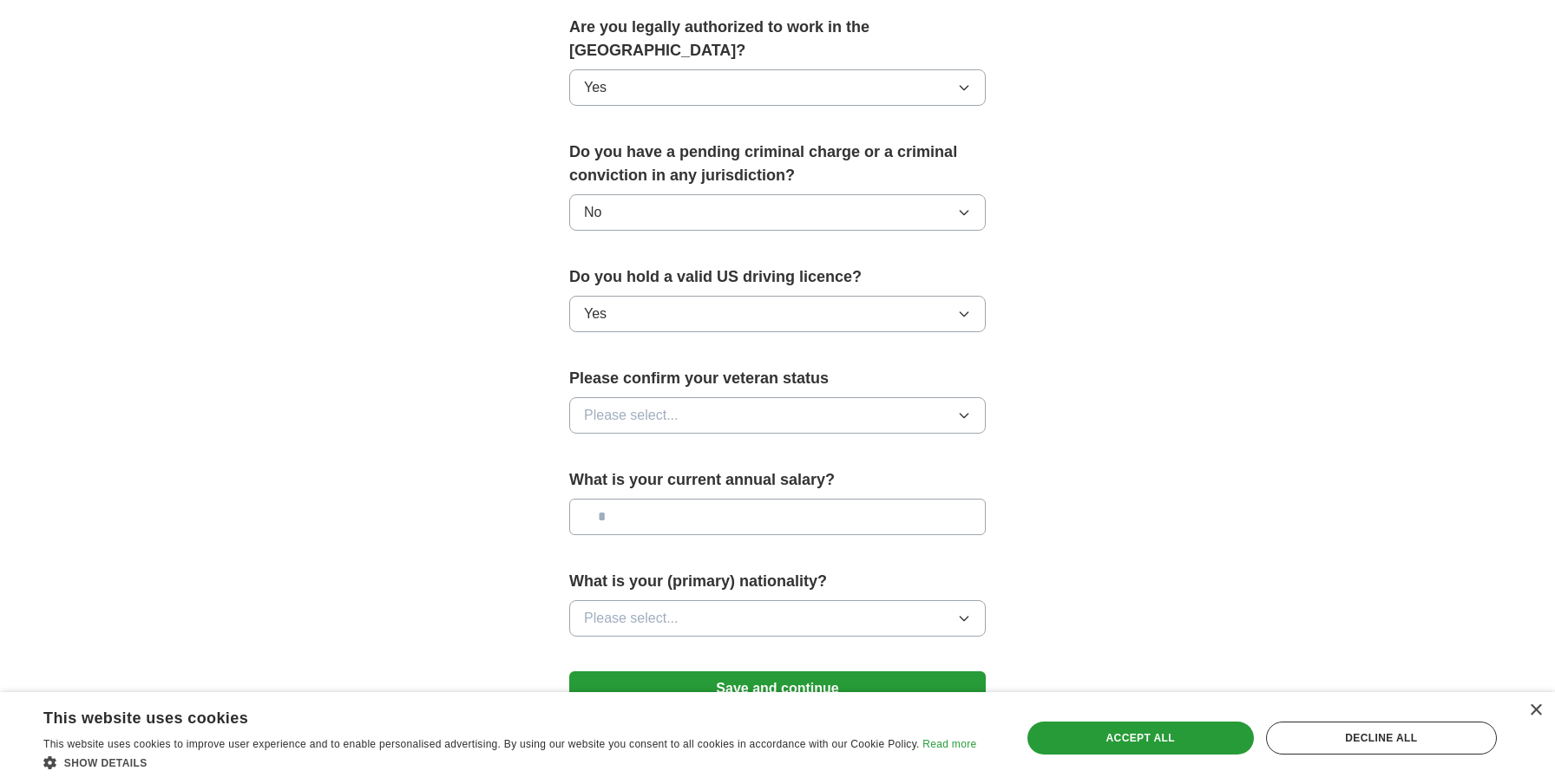
click at [696, 398] on button "Please select..." at bounding box center [777, 415] width 416 height 36
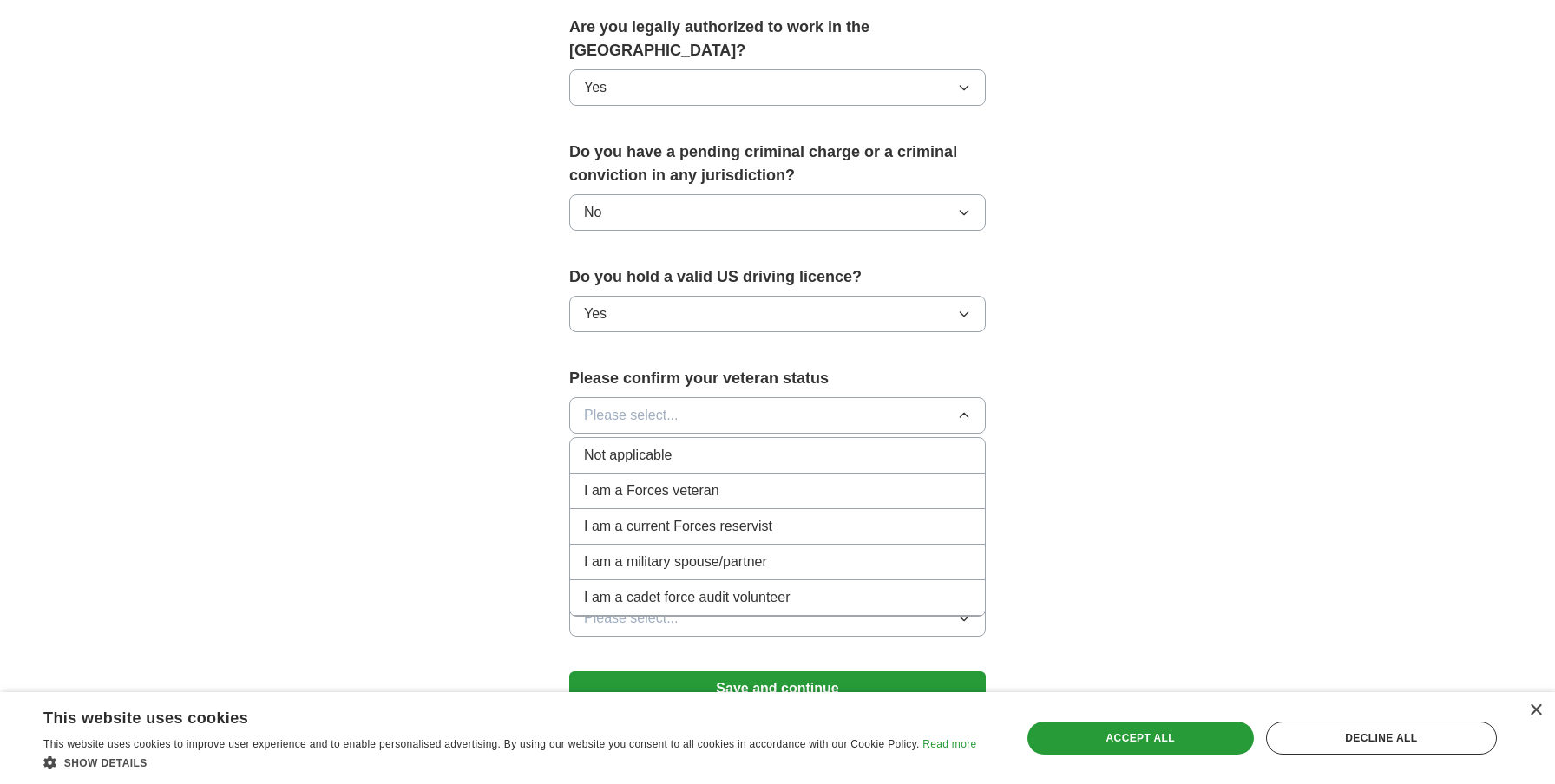
click at [691, 445] on div "Not applicable" at bounding box center [777, 455] width 387 height 21
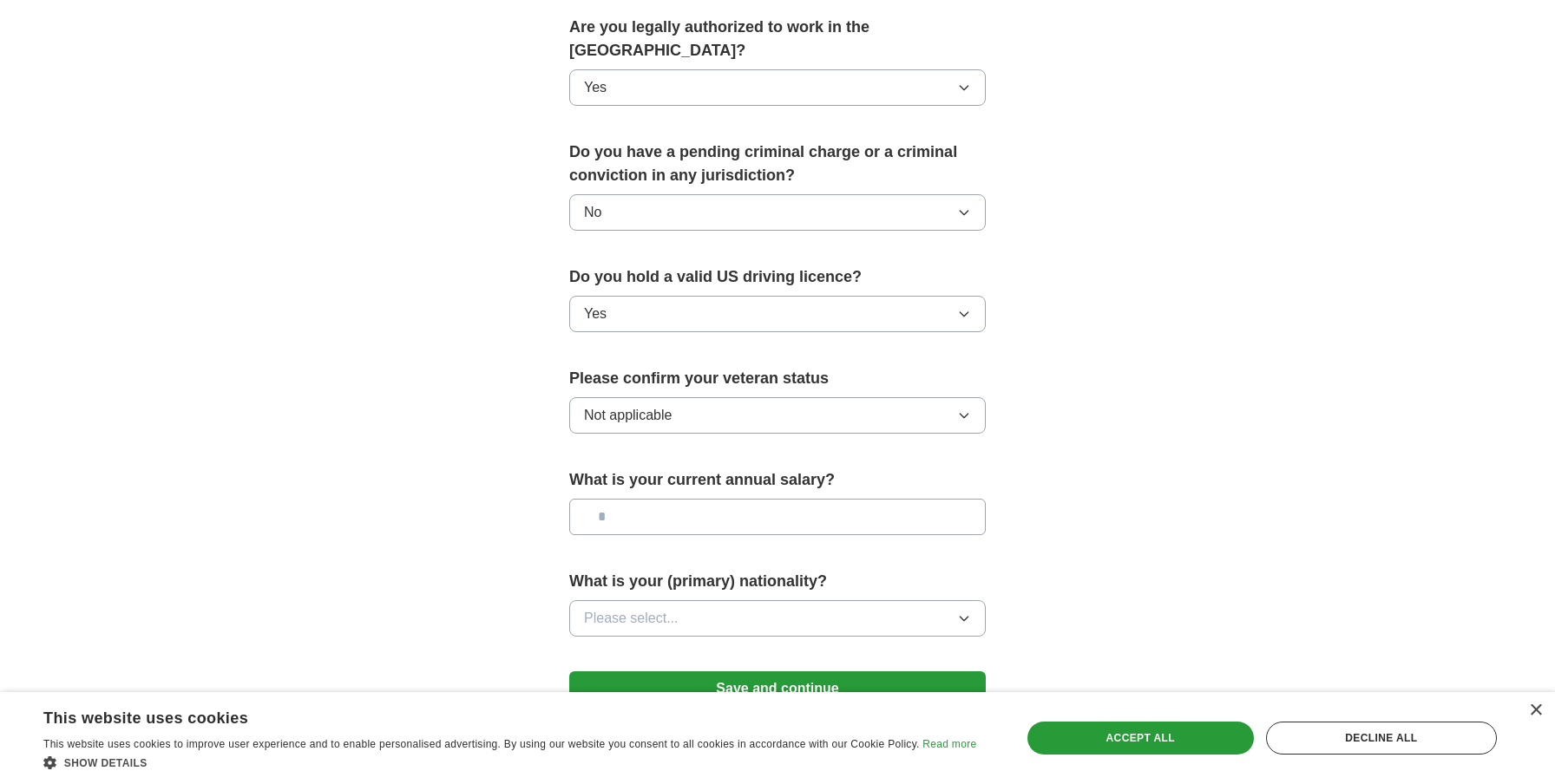
click at [684, 502] on input "text" at bounding box center [777, 516] width 416 height 36
type input "*******"
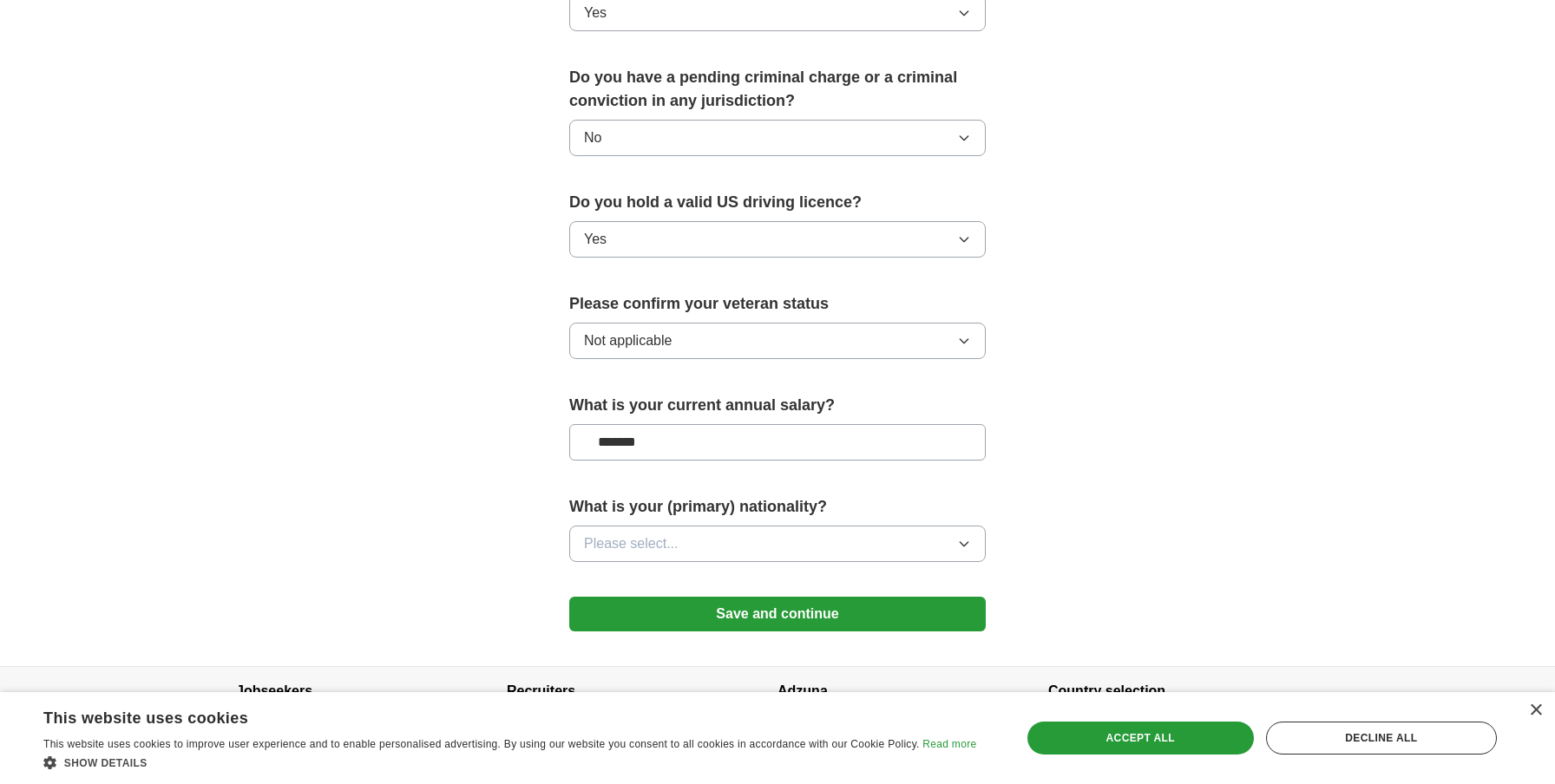
scroll to position [1000, 0]
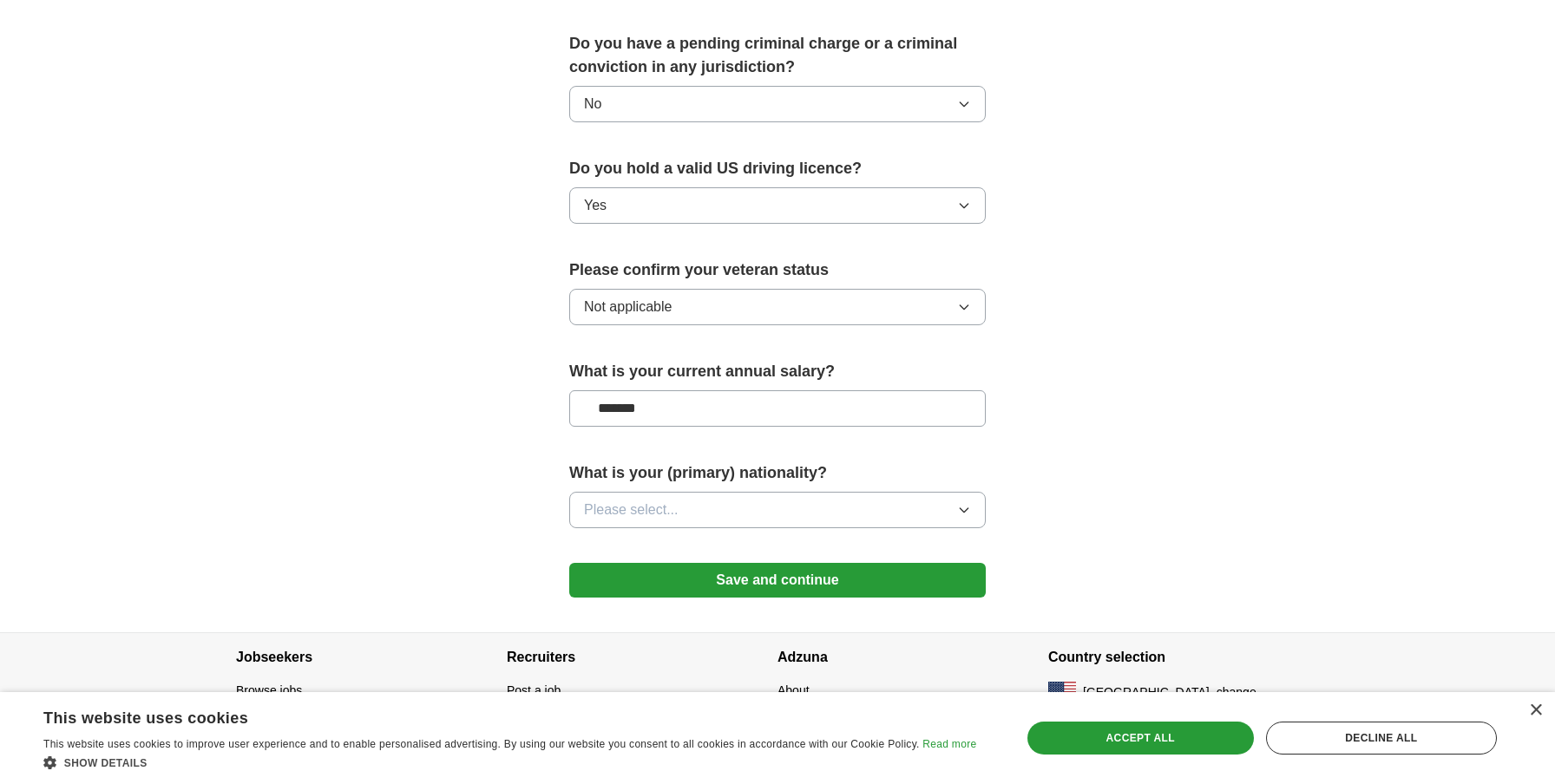
click at [840, 495] on button "Please select..." at bounding box center [777, 509] width 416 height 36
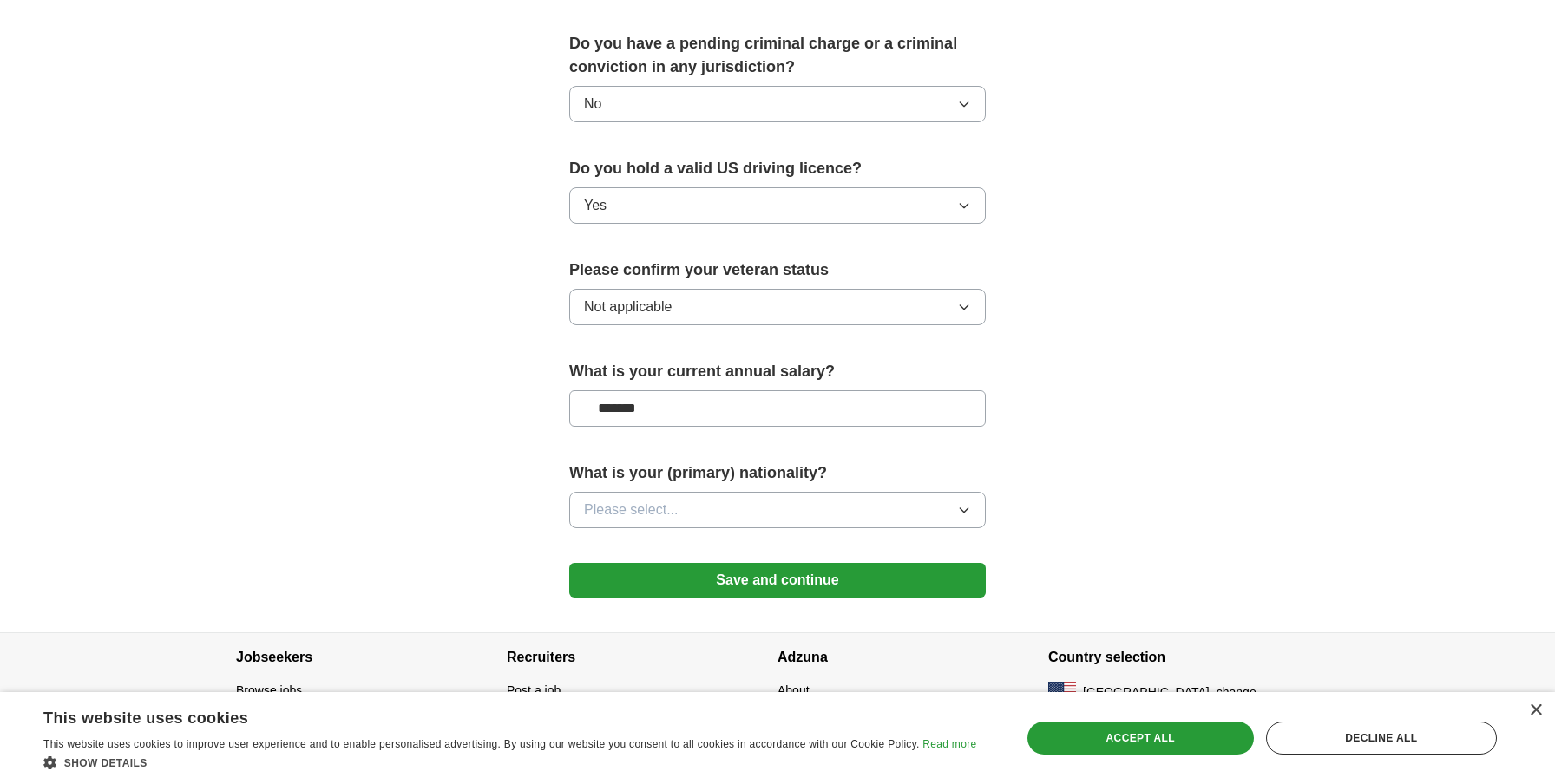
click at [603, 500] on span "Please select..." at bounding box center [631, 510] width 95 height 21
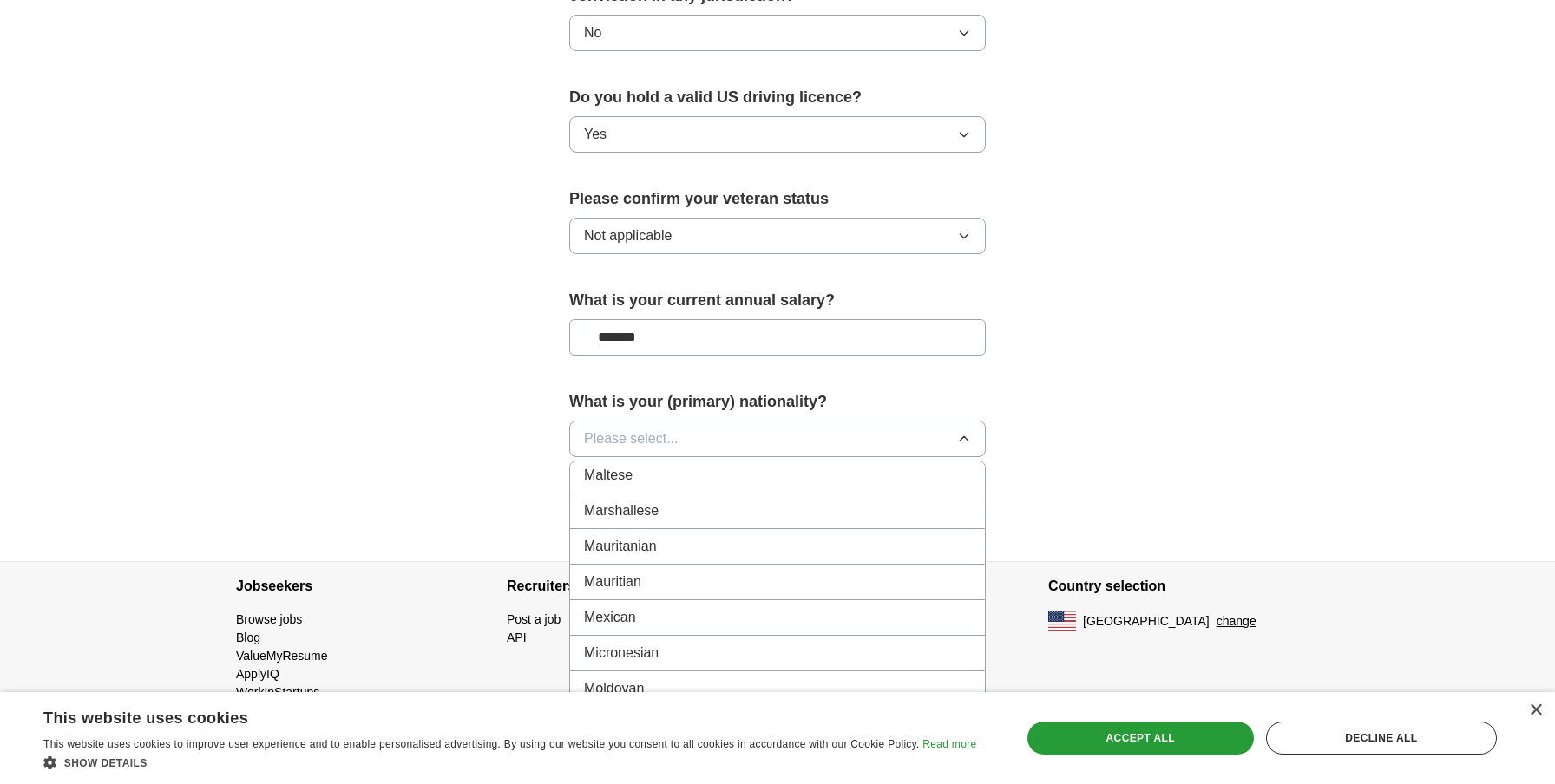
scroll to position [3917, 0]
click at [673, 607] on div "Mexican" at bounding box center [777, 617] width 387 height 21
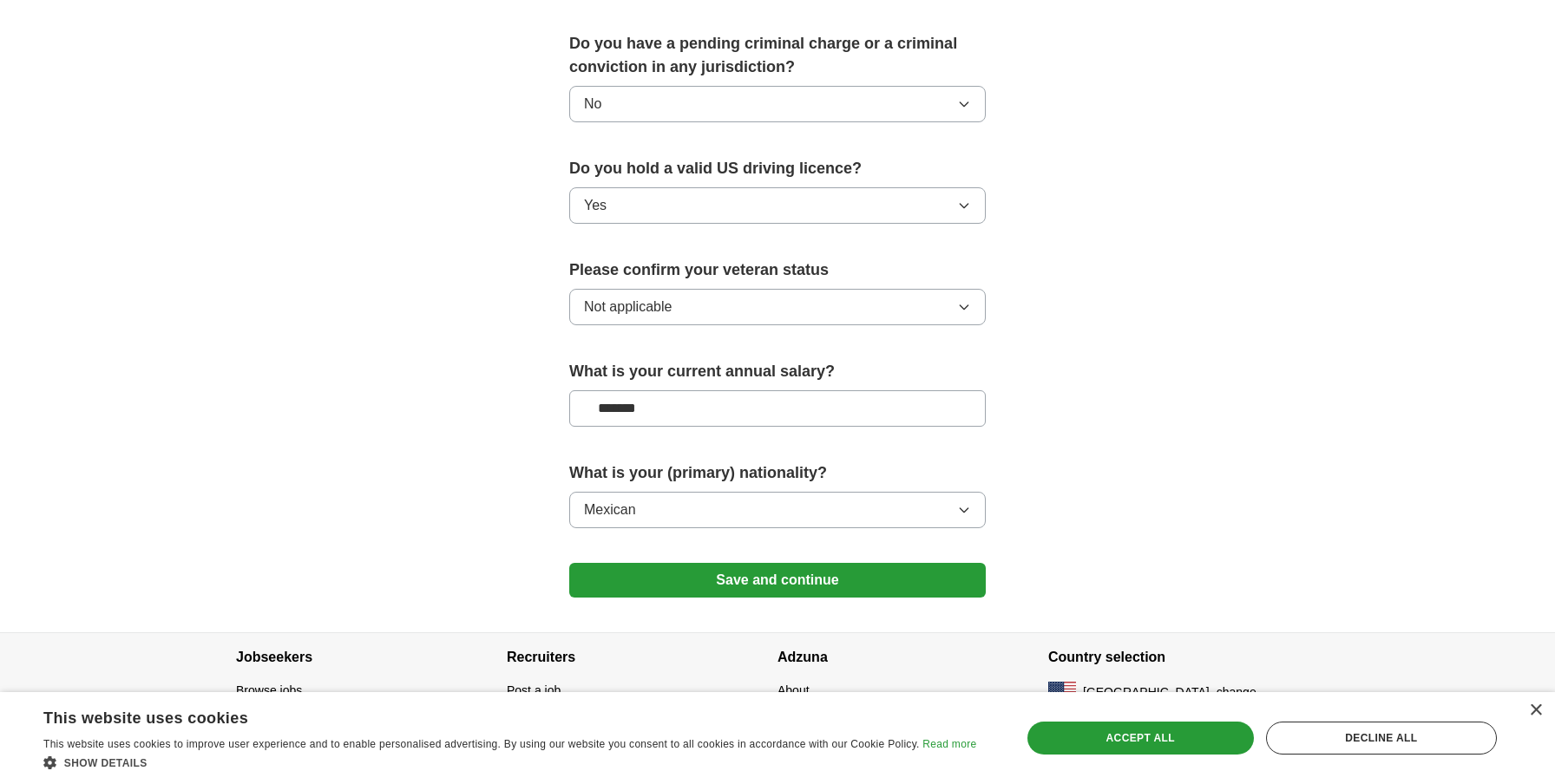
click at [758, 564] on button "Save and continue" at bounding box center [777, 580] width 416 height 35
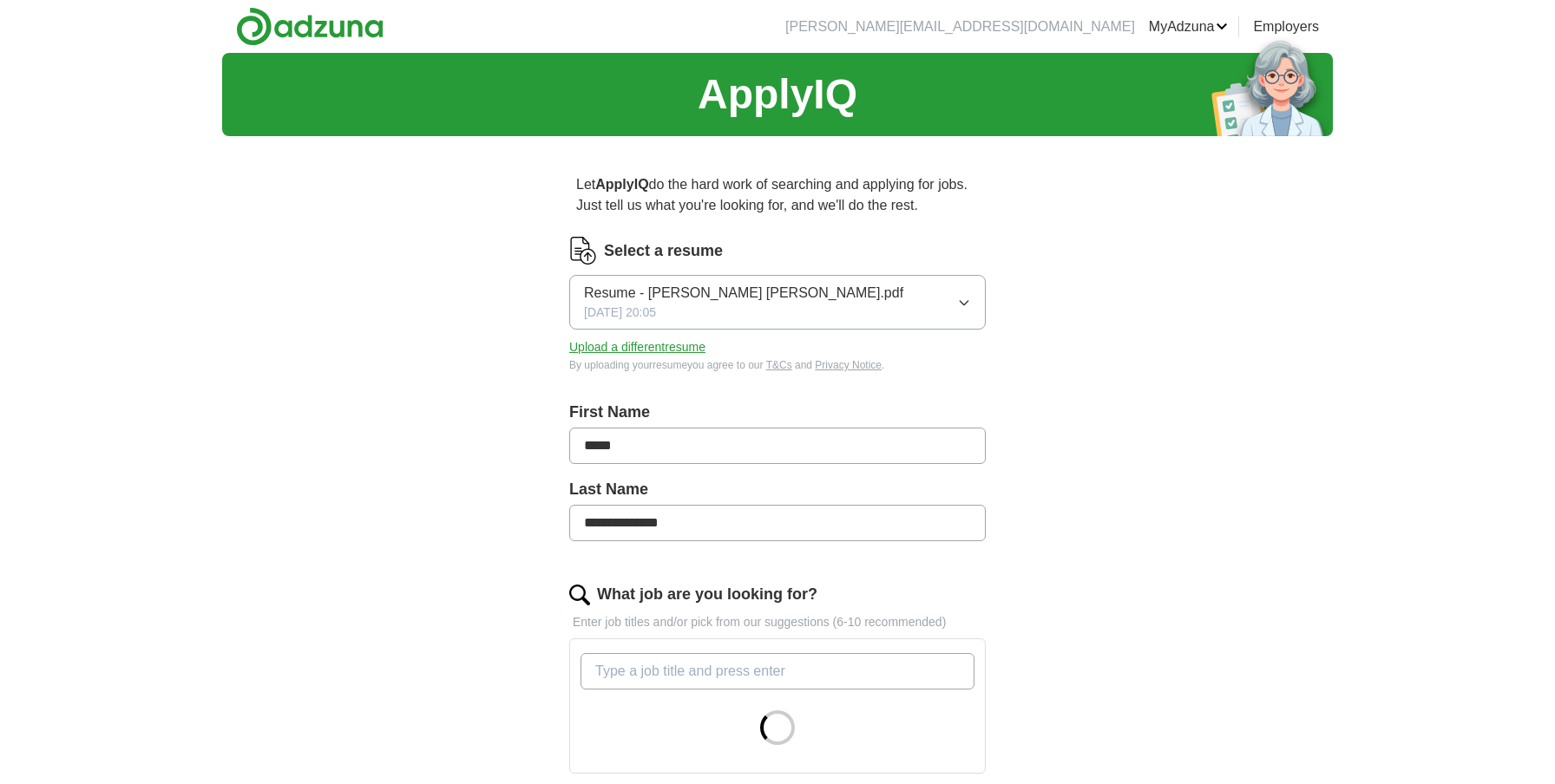
click at [945, 304] on button "Resume - [PERSON_NAME] [PERSON_NAME].pdf [DATE] 20:05" at bounding box center [777, 302] width 416 height 55
click at [761, 355] on span "Resume - [PERSON_NAME] [PERSON_NAME].pdf" at bounding box center [743, 353] width 319 height 21
click at [657, 350] on button "Upload a different resume" at bounding box center [637, 347] width 136 height 19
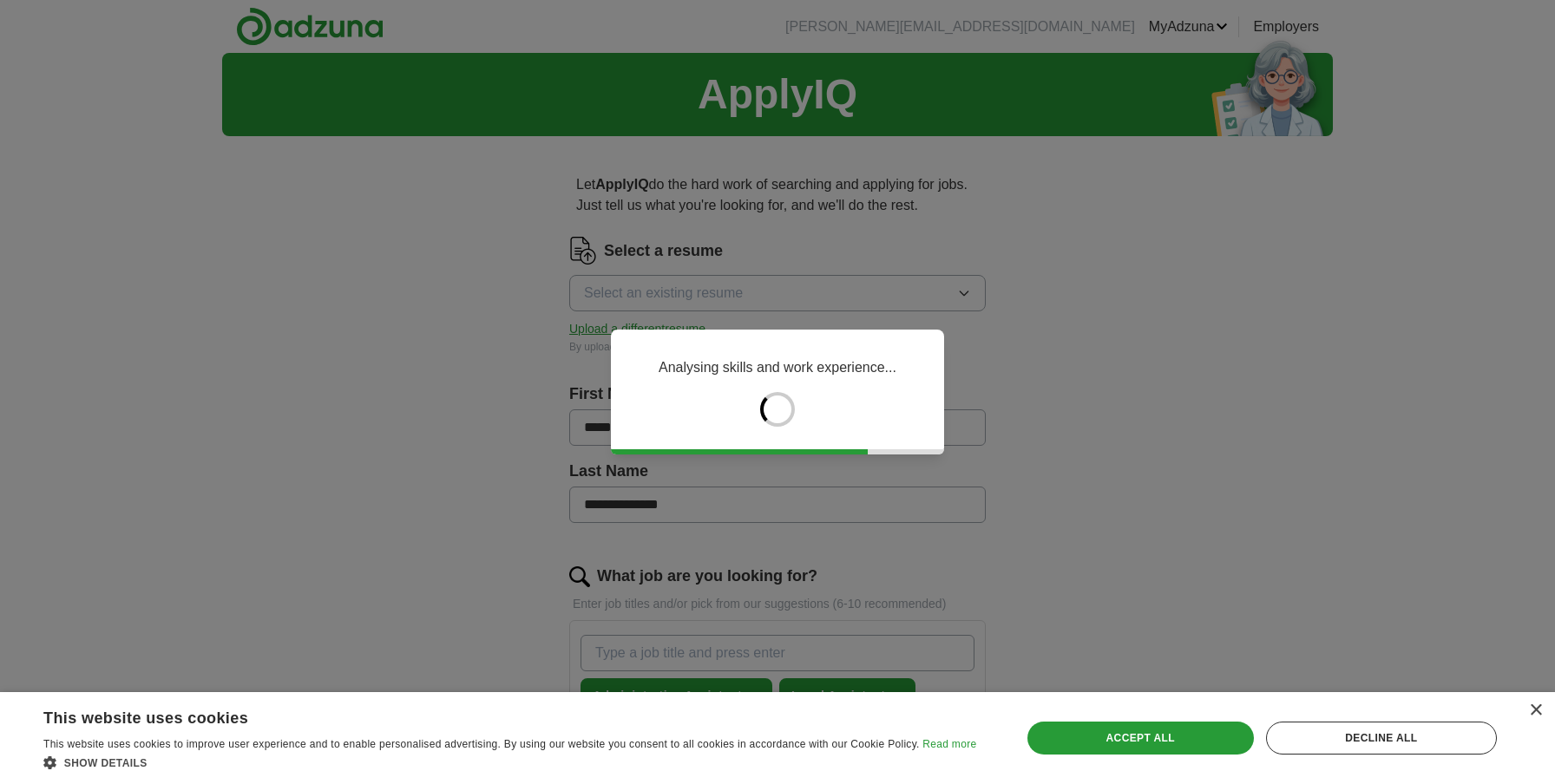
click at [1543, 710] on div "× This website uses cookies This website uses cookies to improve user experienc…" at bounding box center [777, 739] width 1555 height 92
click at [1530, 710] on div "×" at bounding box center [1536, 710] width 13 height 13
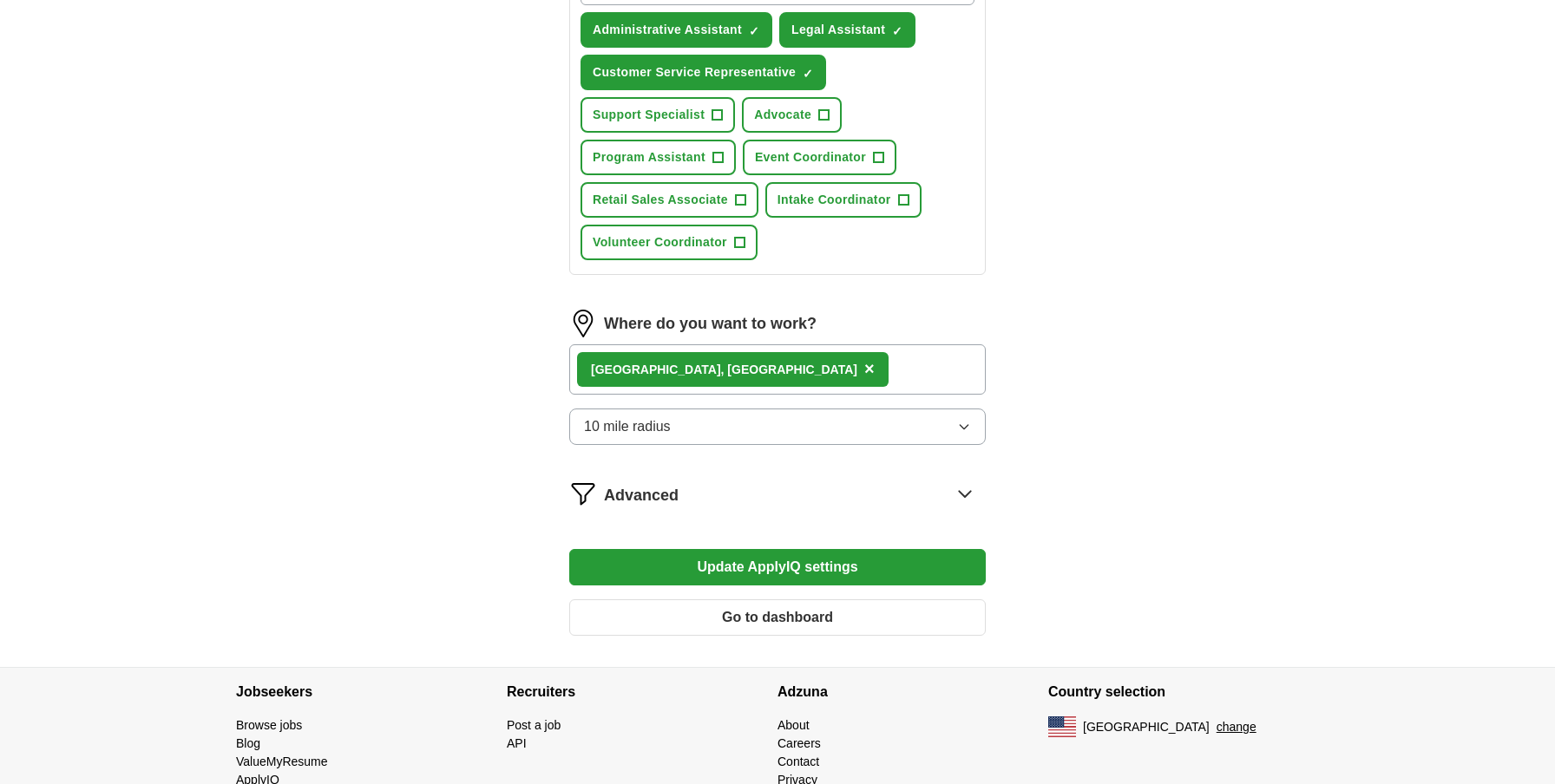
scroll to position [742, 0]
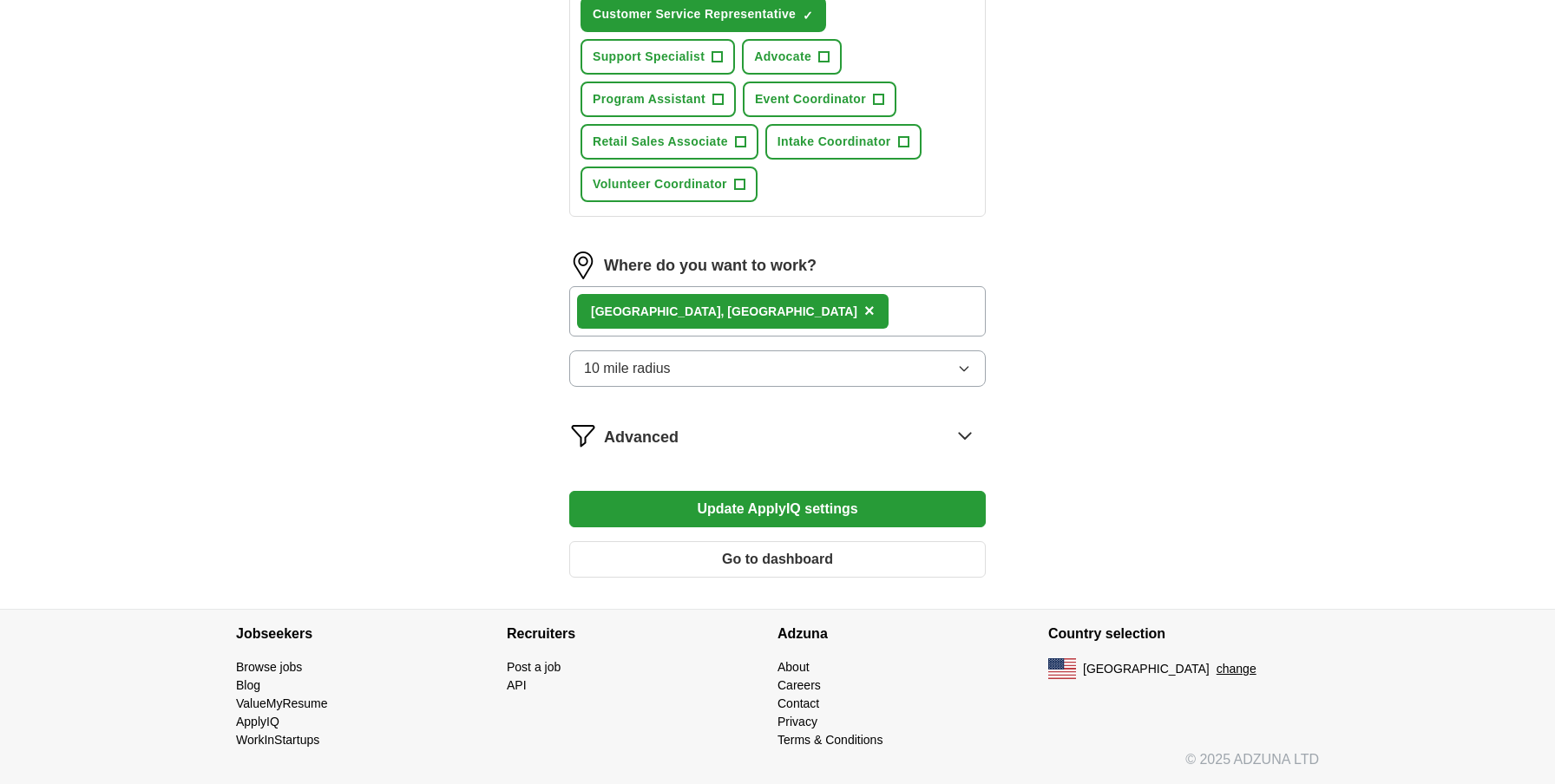
click at [844, 510] on button "Update ApplyIQ settings" at bounding box center [777, 508] width 416 height 36
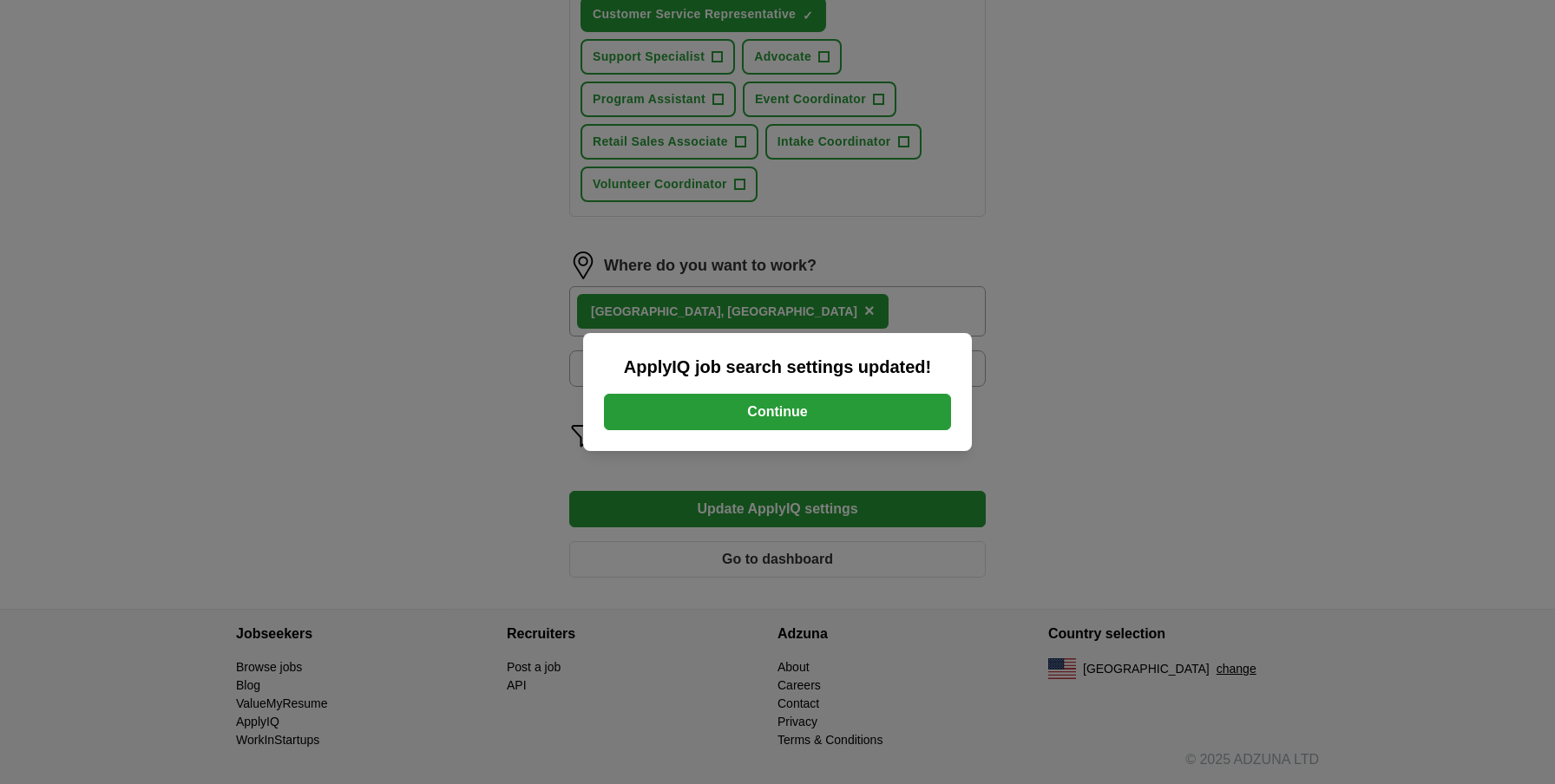
click at [836, 415] on button "Continue" at bounding box center [778, 412] width 347 height 36
